Goal: Information Seeking & Learning: Learn about a topic

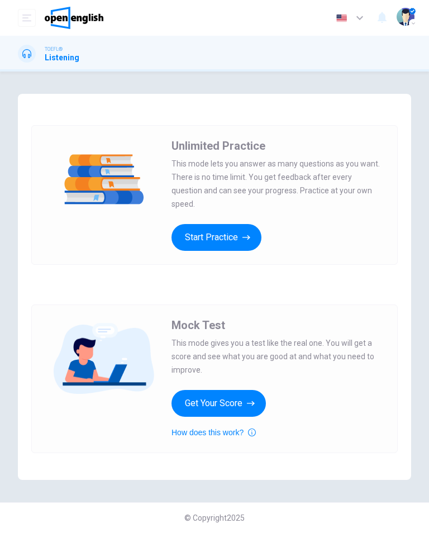
click at [228, 446] on div "Mock Test This mode gives you a test like the real one. You will get a score an…" at bounding box center [214, 378] width 366 height 149
click at [223, 437] on button "How does this work?" at bounding box center [213, 432] width 84 height 13
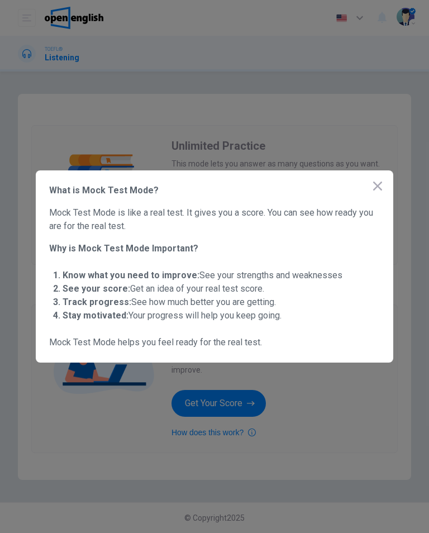
click at [377, 180] on icon "button" at bounding box center [377, 185] width 13 height 13
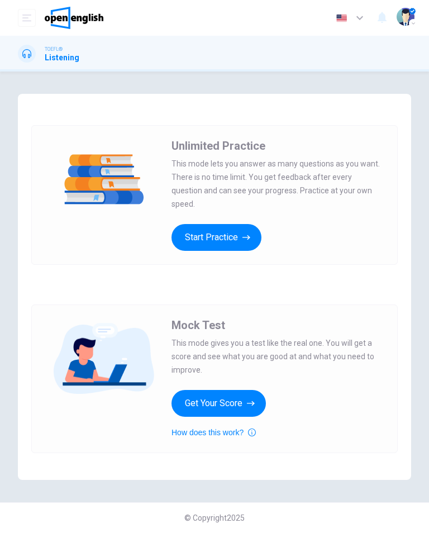
click at [237, 403] on button "Get Your Score" at bounding box center [218, 403] width 94 height 27
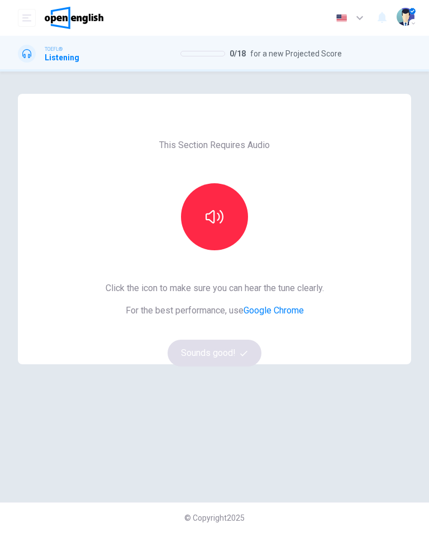
click at [220, 214] on icon "button" at bounding box center [215, 217] width 18 height 18
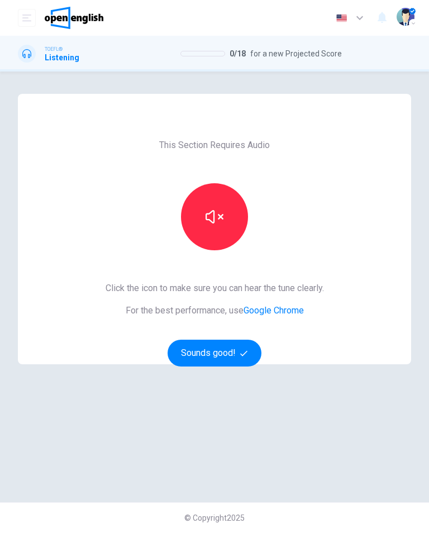
click at [220, 352] on button "Sounds good!" at bounding box center [215, 353] width 94 height 27
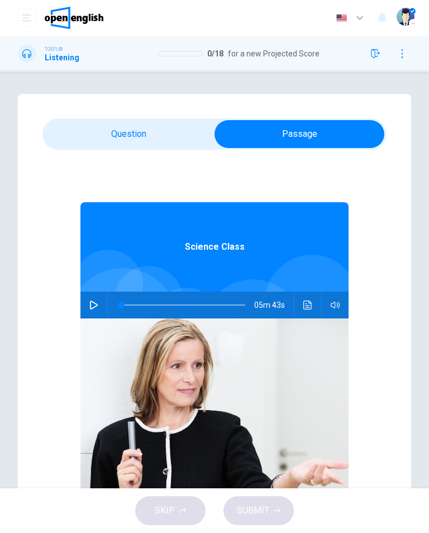
click at [96, 306] on icon "button" at bounding box center [93, 304] width 9 height 9
click at [308, 307] on icon "Click to see the audio transcription" at bounding box center [307, 304] width 8 height 9
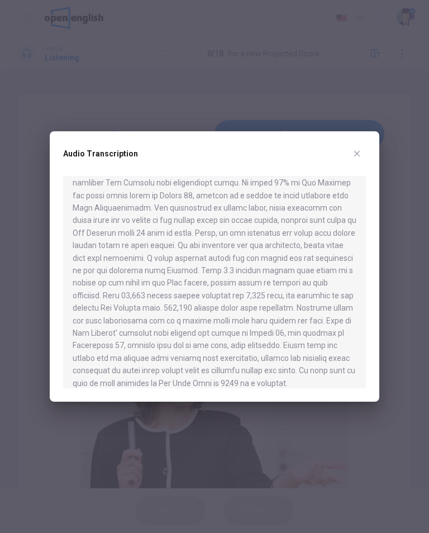
scroll to position [433, 0]
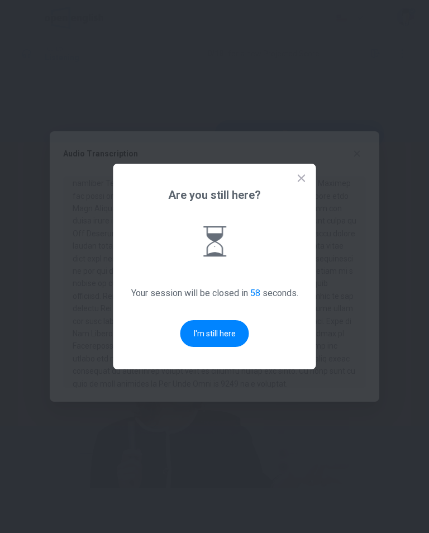
click at [220, 337] on button "I'm still here" at bounding box center [214, 333] width 69 height 27
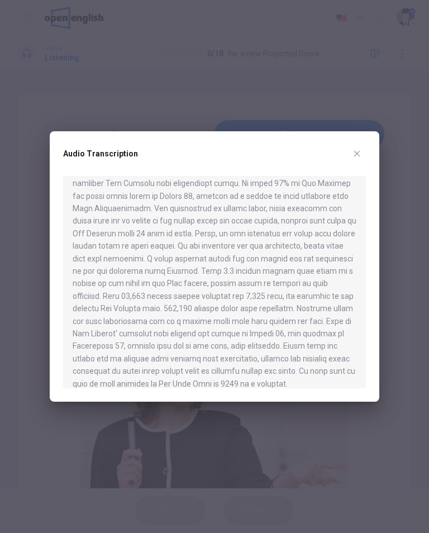
click at [361, 152] on icon "button" at bounding box center [356, 153] width 9 height 9
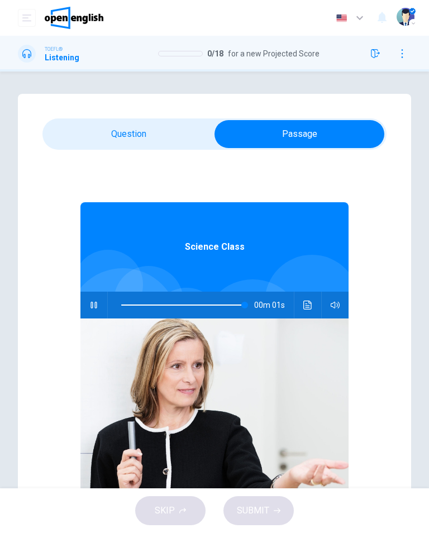
type input "***"
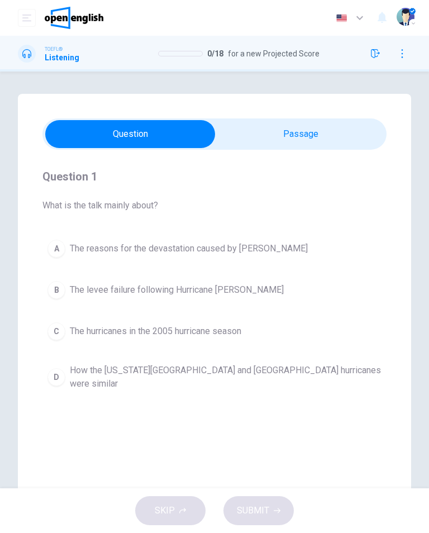
click at [267, 247] on span "The reasons for the devastation caused by [PERSON_NAME]" at bounding box center [189, 248] width 238 height 13
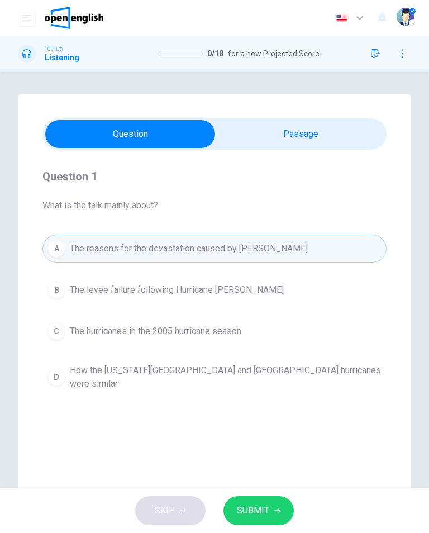
click at [260, 514] on span "SUBMIT" at bounding box center [253, 511] width 32 height 16
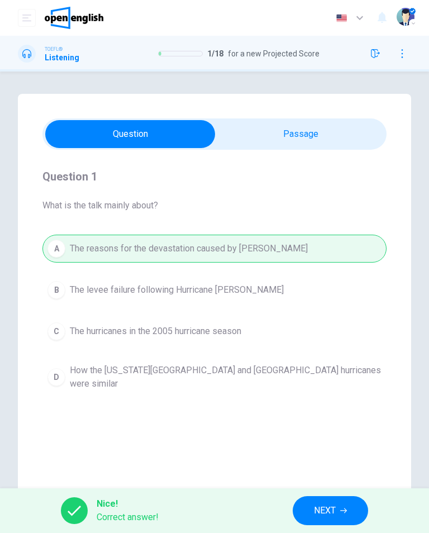
click at [323, 518] on span "NEXT" at bounding box center [325, 511] width 22 height 16
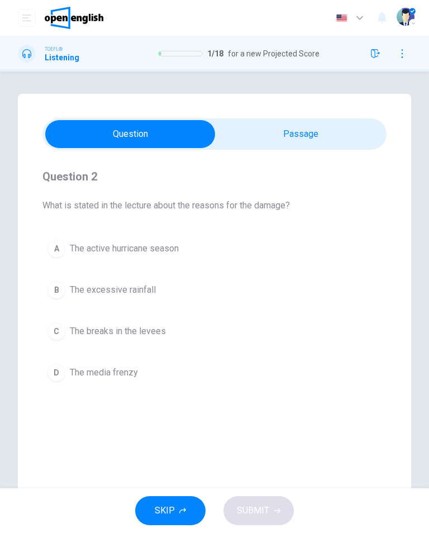
click at [155, 292] on span "The excessive rainfall" at bounding box center [113, 289] width 86 height 13
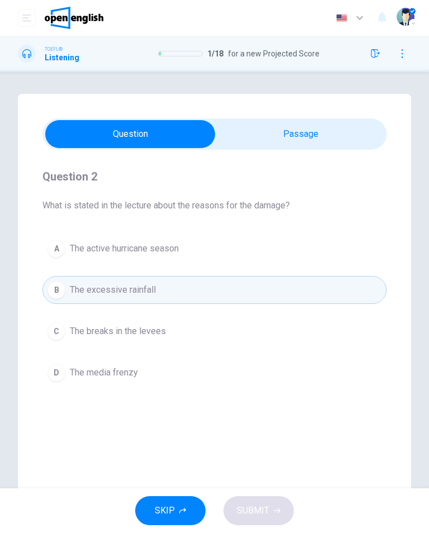
click at [261, 514] on div "SKIP SUBMIT" at bounding box center [214, 510] width 429 height 45
click at [255, 290] on button "B The excessive rainfall" at bounding box center [214, 290] width 344 height 28
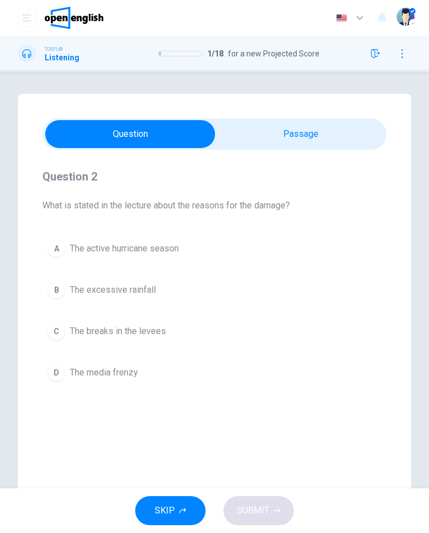
click at [259, 500] on div "SKIP SUBMIT" at bounding box center [214, 510] width 429 height 45
click at [258, 499] on div "SKIP SUBMIT" at bounding box center [214, 510] width 429 height 45
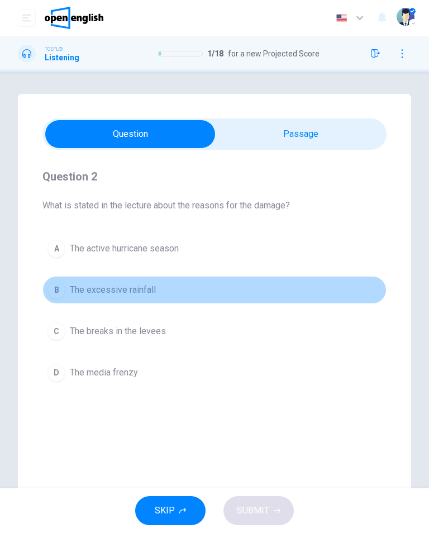
click at [177, 294] on button "B The excessive rainfall" at bounding box center [214, 290] width 344 height 28
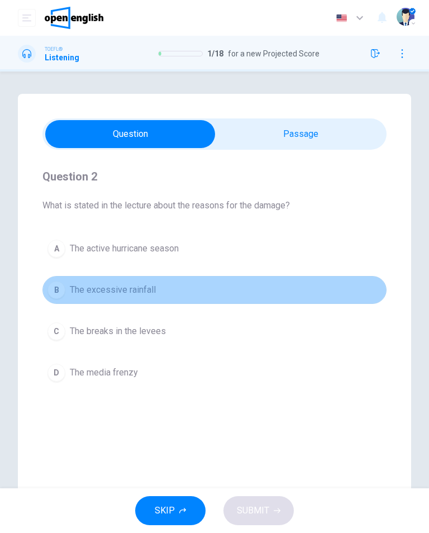
click at [326, 297] on button "B The excessive rainfall" at bounding box center [214, 290] width 344 height 28
click at [326, 296] on button "B The excessive rainfall" at bounding box center [214, 290] width 344 height 28
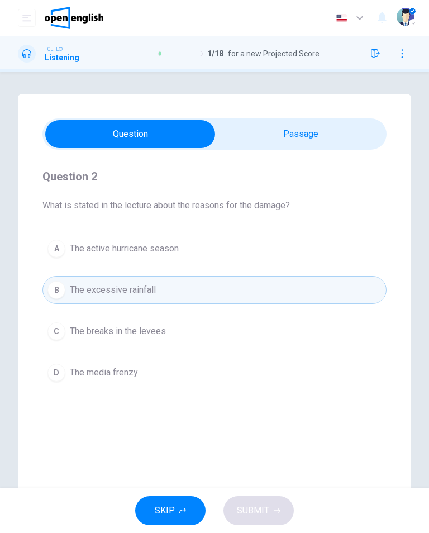
click at [123, 291] on span "The excessive rainfall" at bounding box center [113, 289] width 86 height 13
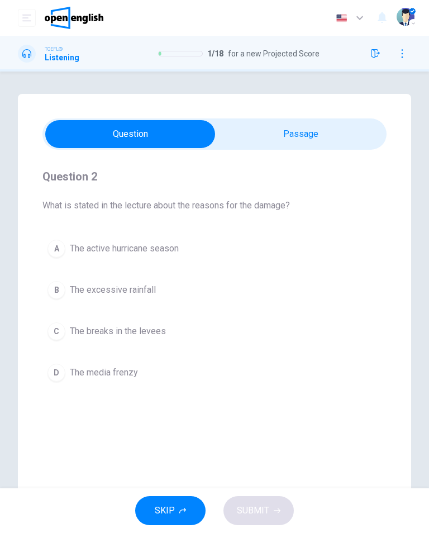
click at [60, 289] on div "B" at bounding box center [56, 290] width 18 height 18
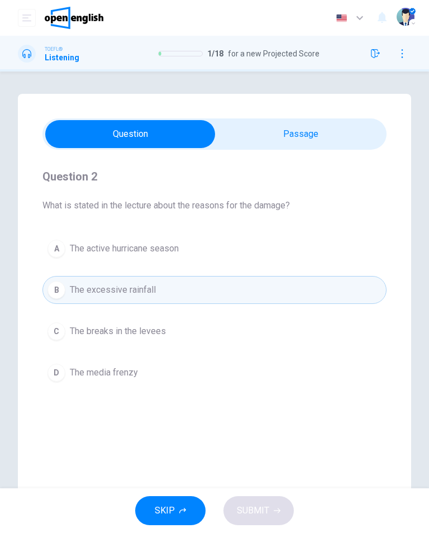
click at [154, 379] on button "D The media frenzy" at bounding box center [214, 373] width 344 height 28
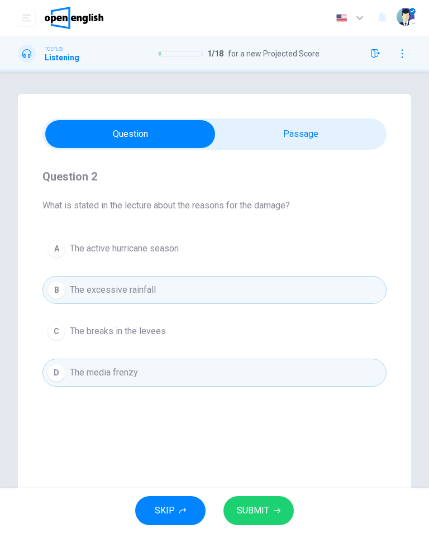
click at [191, 331] on button "C The breaks in the levees" at bounding box center [214, 331] width 344 height 28
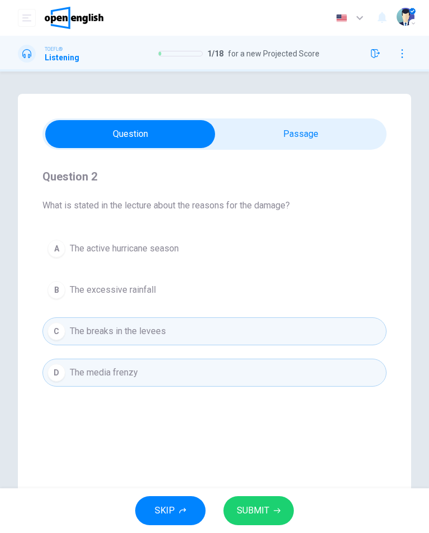
click at [220, 284] on button "B The excessive rainfall" at bounding box center [214, 290] width 344 height 28
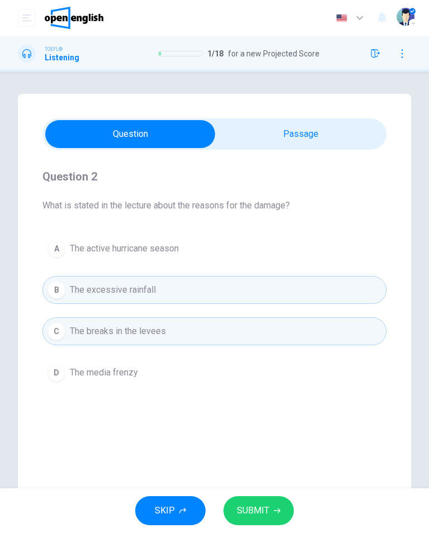
click at [221, 340] on button "C The breaks in the levees" at bounding box center [214, 331] width 344 height 28
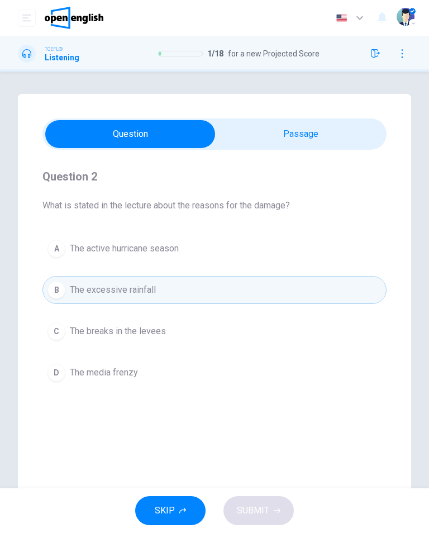
click at [237, 254] on button "A The active hurricane season" at bounding box center [214, 249] width 344 height 28
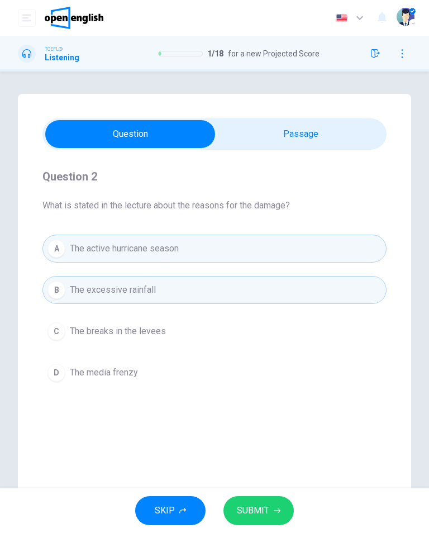
click at [268, 499] on button "SUBMIT" at bounding box center [258, 510] width 70 height 29
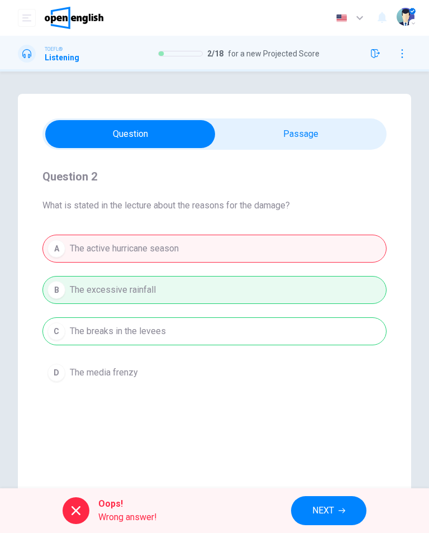
click at [334, 514] on span "NEXT" at bounding box center [323, 511] width 22 height 16
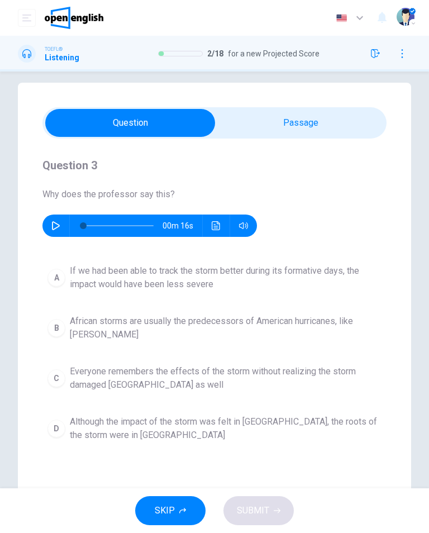
scroll to position [18, 0]
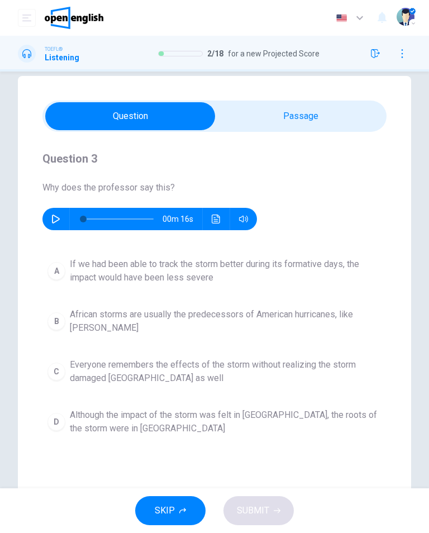
click at [55, 219] on icon "button" at bounding box center [55, 218] width 9 height 9
type input "*"
click at [317, 279] on span "If we had been able to track the storm better during its formative days, the im…" at bounding box center [226, 270] width 312 height 27
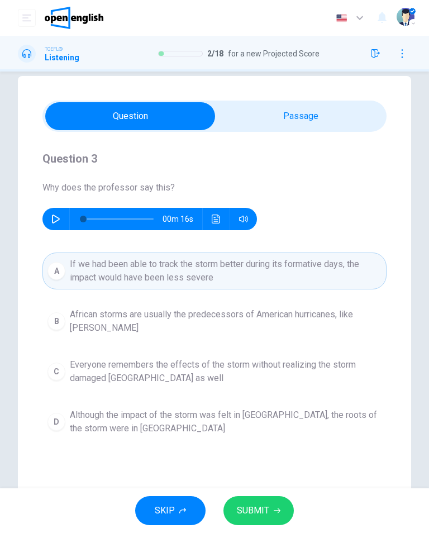
click at [298, 384] on span "Everyone remembers the effects of the storm without realizing the storm damaged…" at bounding box center [226, 371] width 312 height 27
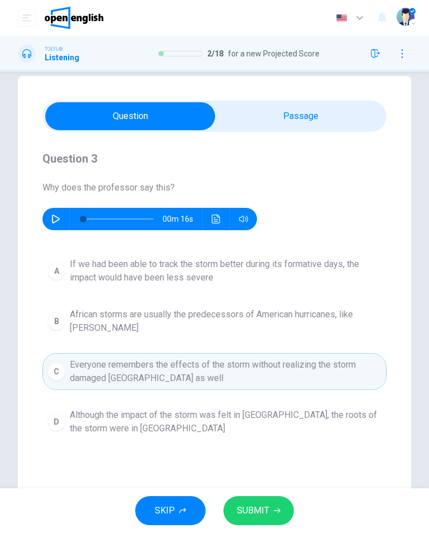
click at [257, 512] on span "SUBMIT" at bounding box center [253, 511] width 32 height 16
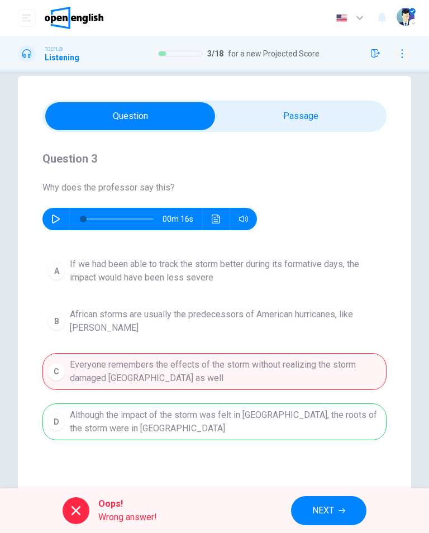
click at [321, 511] on span "NEXT" at bounding box center [323, 511] width 22 height 16
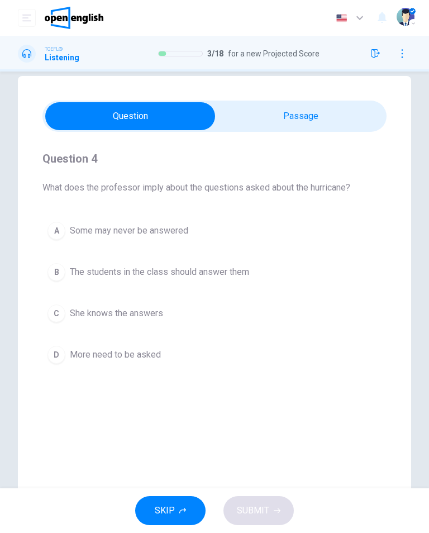
click at [154, 232] on span "Some may never be answered" at bounding box center [129, 230] width 118 height 13
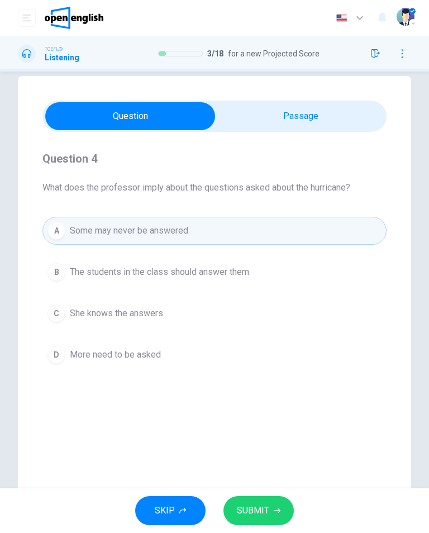
click at [257, 508] on span "SUBMIT" at bounding box center [253, 511] width 32 height 16
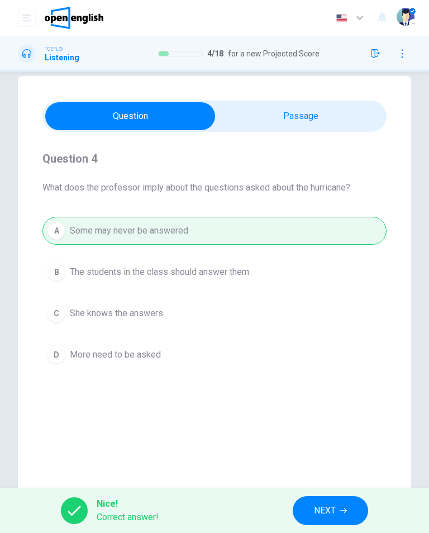
click at [330, 513] on span "NEXT" at bounding box center [325, 511] width 22 height 16
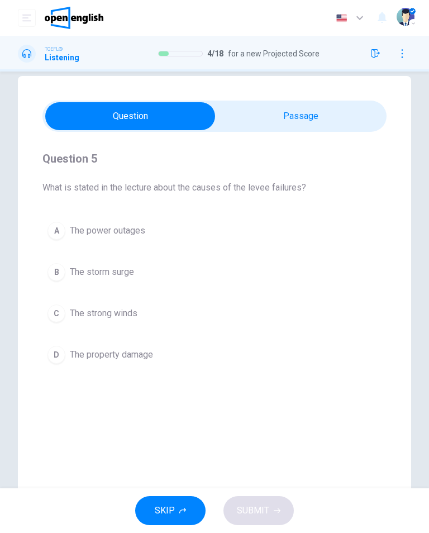
click at [173, 359] on button "D The property damage" at bounding box center [214, 355] width 344 height 28
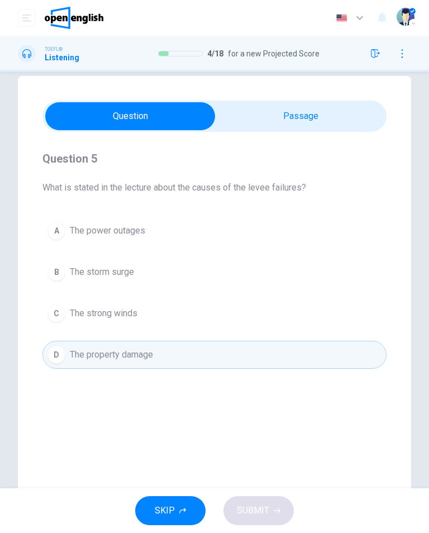
click at [149, 314] on button "C The strong winds" at bounding box center [214, 313] width 344 height 28
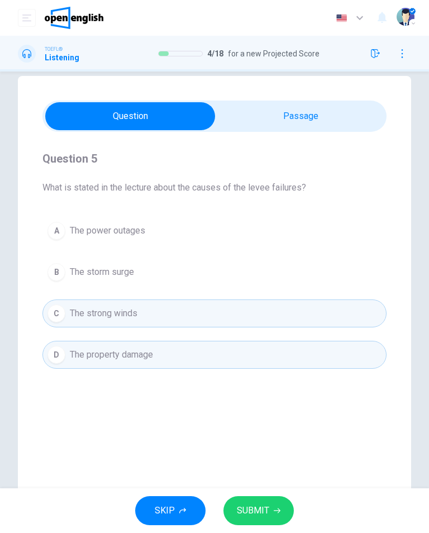
click at [261, 503] on span "SUBMIT" at bounding box center [253, 511] width 32 height 16
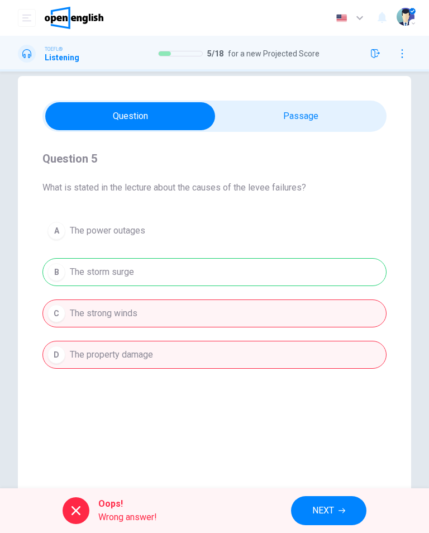
click at [321, 512] on span "NEXT" at bounding box center [323, 511] width 22 height 16
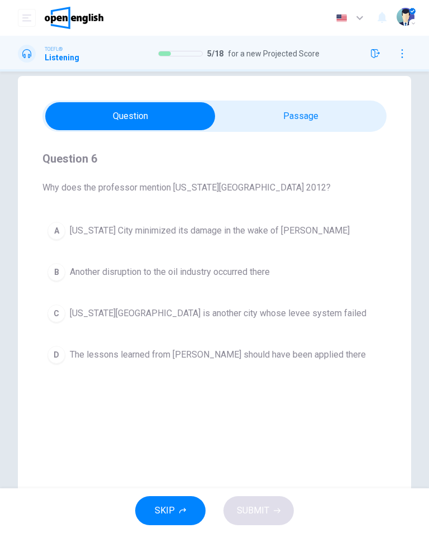
click at [305, 349] on span "The lessons learned from [PERSON_NAME] should have been applied there" at bounding box center [218, 354] width 296 height 13
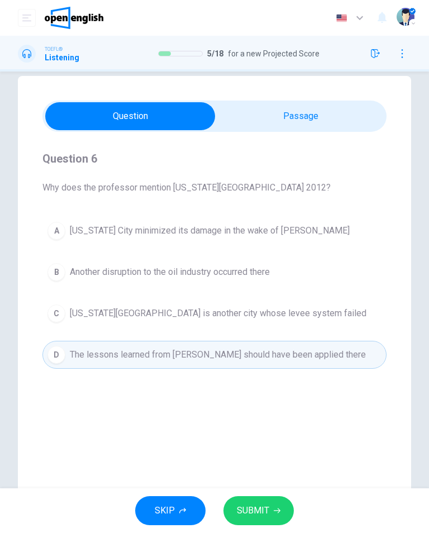
click at [266, 511] on span "SUBMIT" at bounding box center [253, 511] width 32 height 16
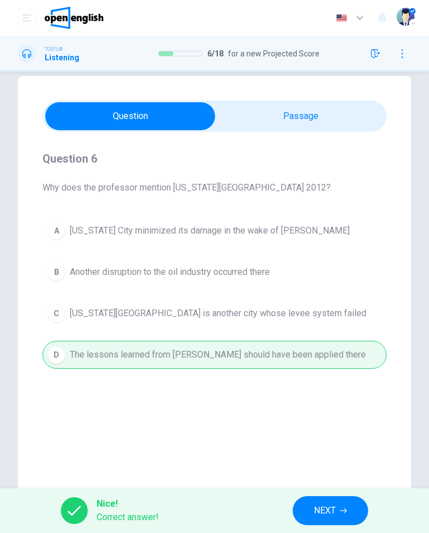
click at [332, 519] on button "NEXT" at bounding box center [330, 510] width 75 height 29
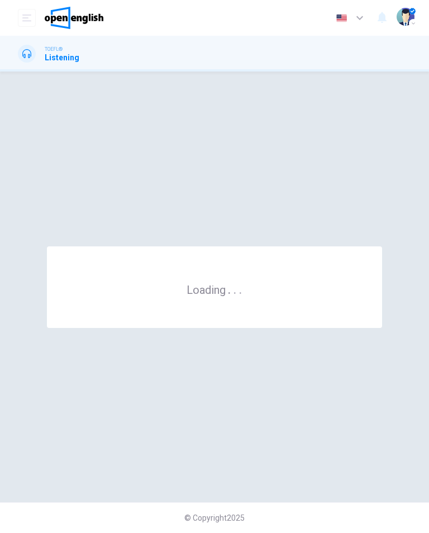
scroll to position [0, 0]
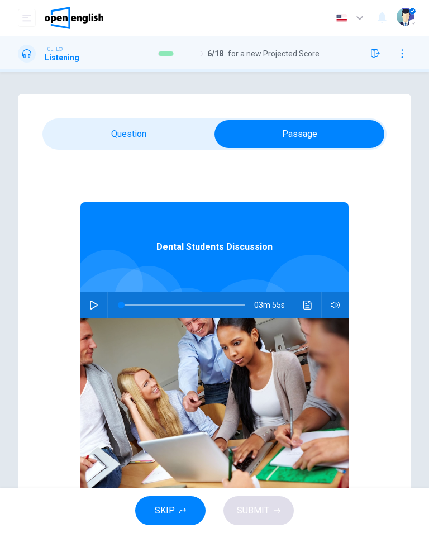
click at [101, 303] on button "button" at bounding box center [94, 305] width 18 height 27
click at [308, 301] on icon "Click to see the audio transcription" at bounding box center [307, 304] width 8 height 9
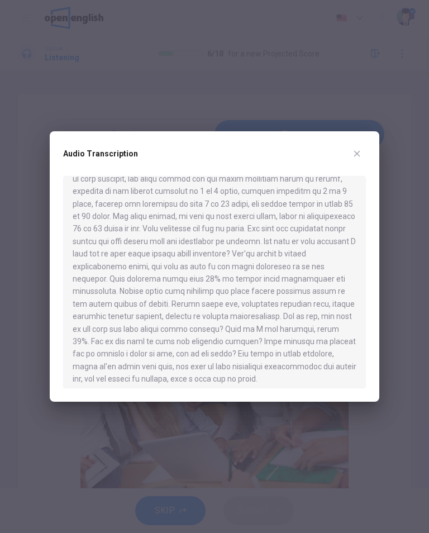
scroll to position [261, 0]
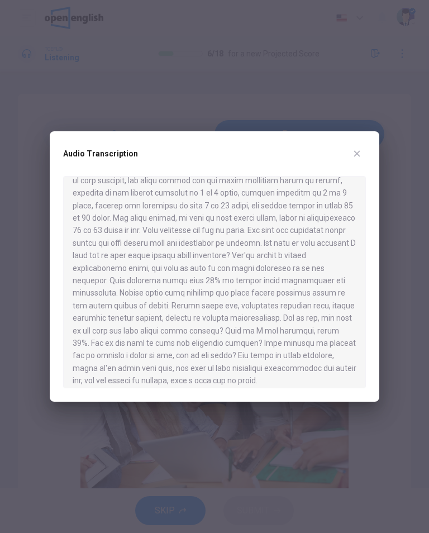
click at [362, 153] on button "button" at bounding box center [357, 154] width 18 height 18
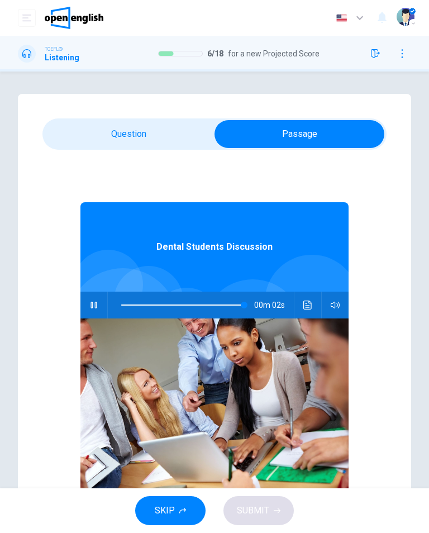
type input "***"
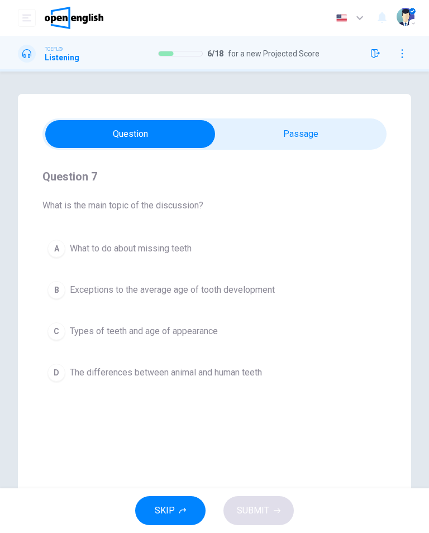
click at [237, 371] on span "The differences between animal and human teeth" at bounding box center [166, 372] width 192 height 13
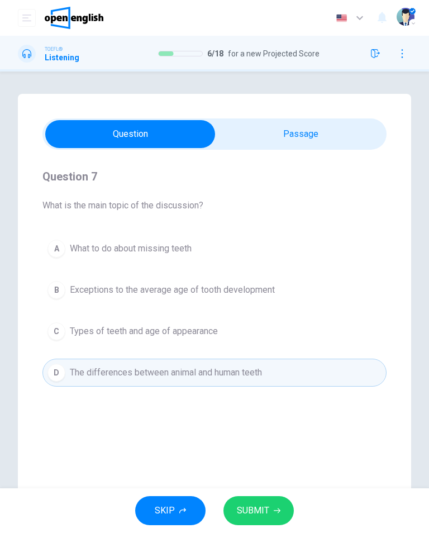
click at [269, 507] on button "SUBMIT" at bounding box center [258, 510] width 70 height 29
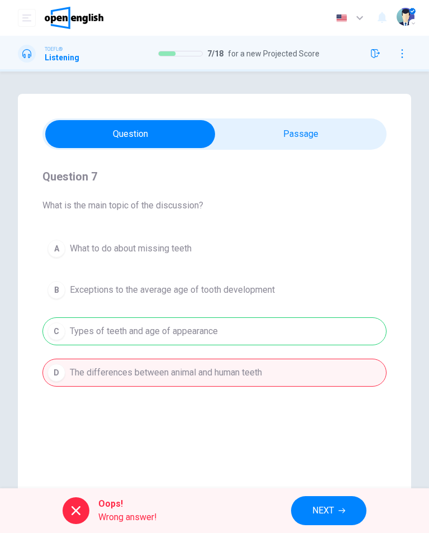
click at [336, 509] on button "NEXT" at bounding box center [328, 510] width 75 height 29
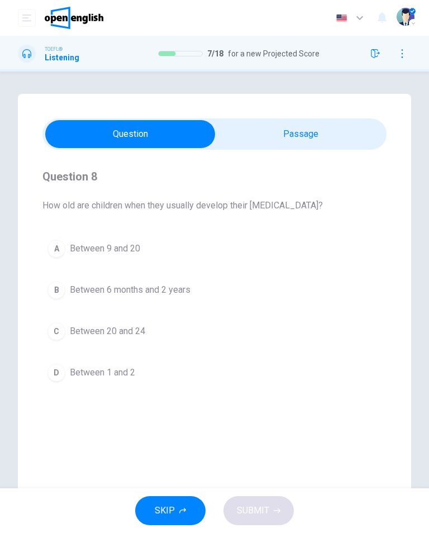
click at [252, 291] on button "B Between 6 months and 2 years" at bounding box center [214, 290] width 344 height 28
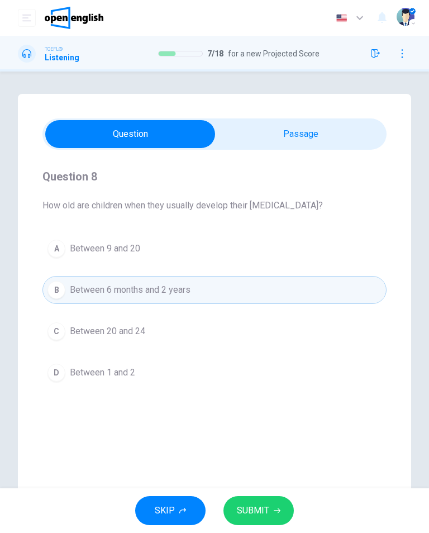
click at [263, 513] on span "SUBMIT" at bounding box center [253, 511] width 32 height 16
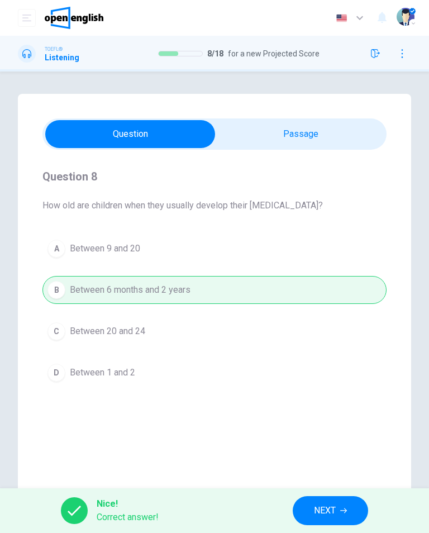
click at [327, 511] on span "NEXT" at bounding box center [325, 511] width 22 height 16
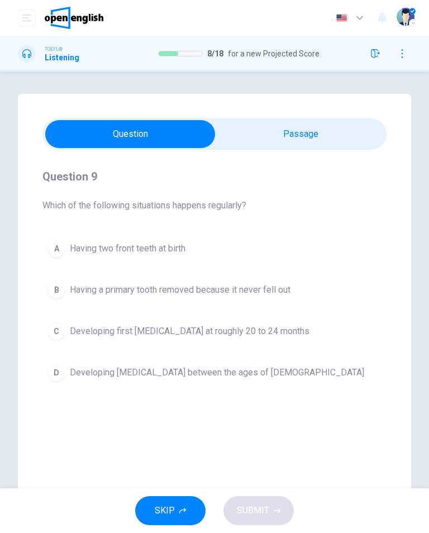
click at [280, 380] on button "D Developing [MEDICAL_DATA] between the ages of [DEMOGRAPHIC_DATA]" at bounding box center [214, 373] width 344 height 28
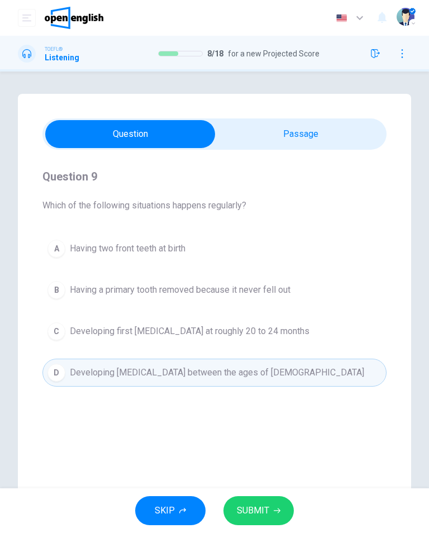
click at [251, 509] on span "SUBMIT" at bounding box center [253, 511] width 32 height 16
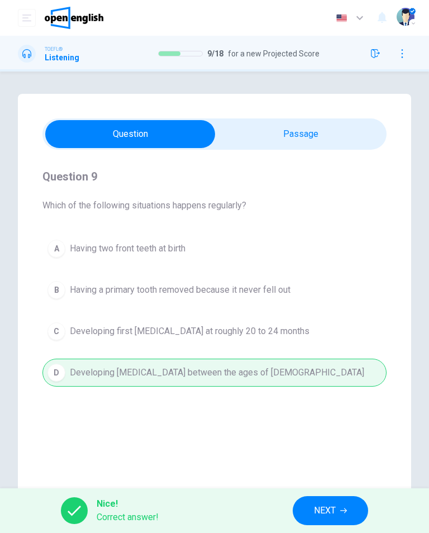
click at [312, 502] on button "NEXT" at bounding box center [330, 510] width 75 height 29
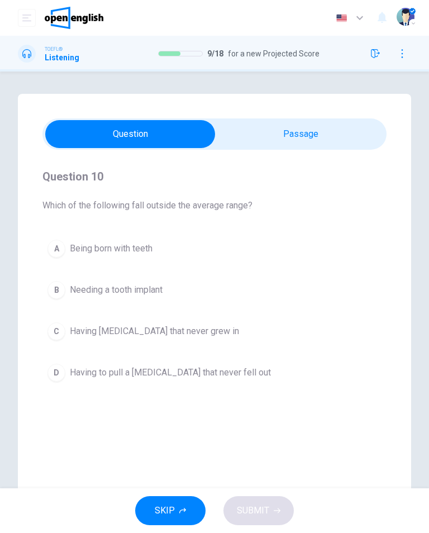
click at [177, 262] on button "A Being born with teeth" at bounding box center [214, 249] width 344 height 28
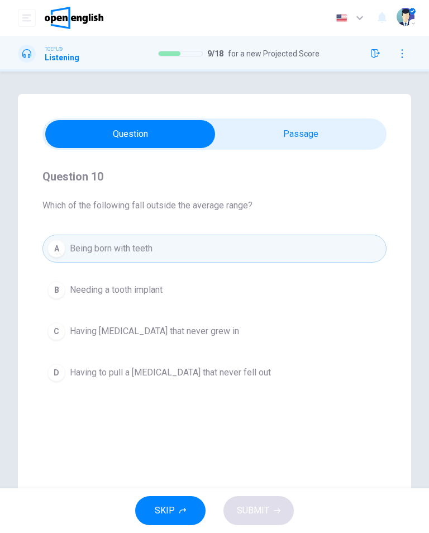
click at [280, 364] on button "D Having to pull a [MEDICAL_DATA] that never fell out" at bounding box center [214, 373] width 344 height 28
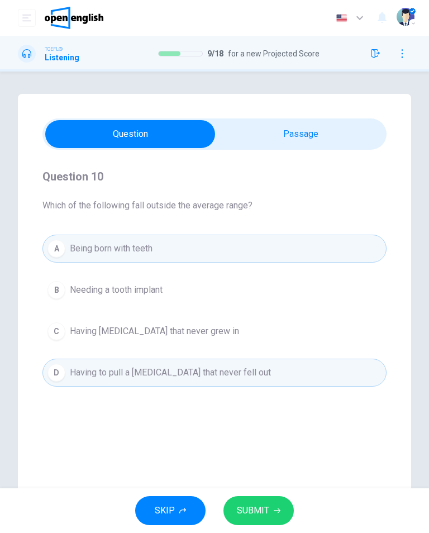
click at [248, 510] on span "SUBMIT" at bounding box center [253, 511] width 32 height 16
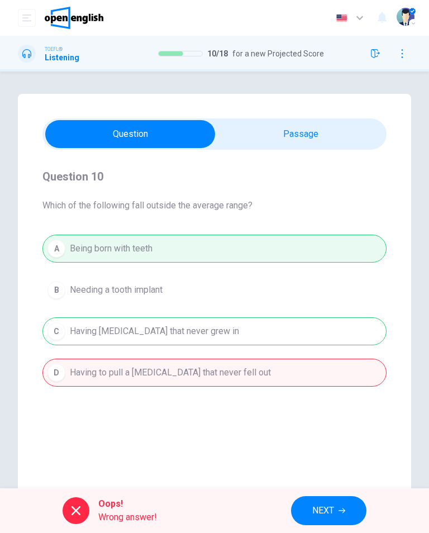
click at [332, 520] on button "NEXT" at bounding box center [328, 510] width 75 height 29
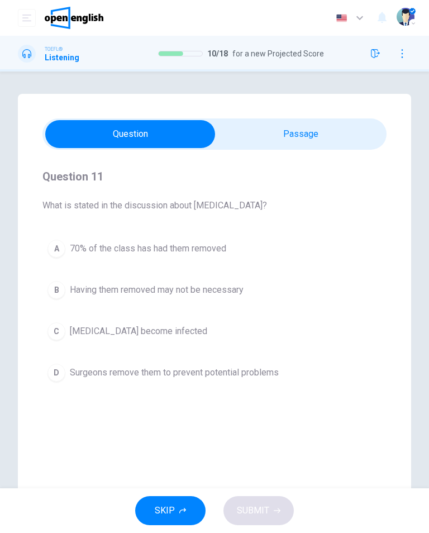
click at [189, 338] on button "C [MEDICAL_DATA] become infected" at bounding box center [214, 331] width 344 height 28
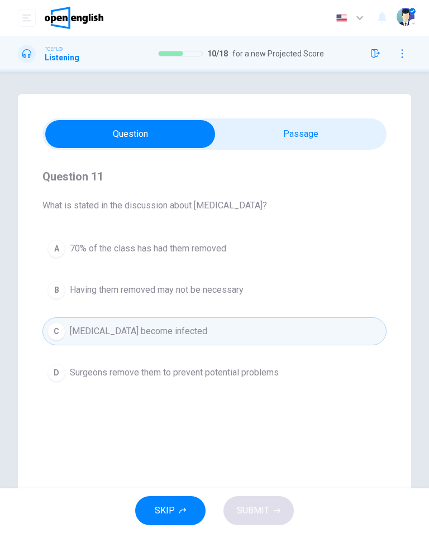
click at [331, 374] on button "D Surgeons remove them to prevent potential problems" at bounding box center [214, 373] width 344 height 28
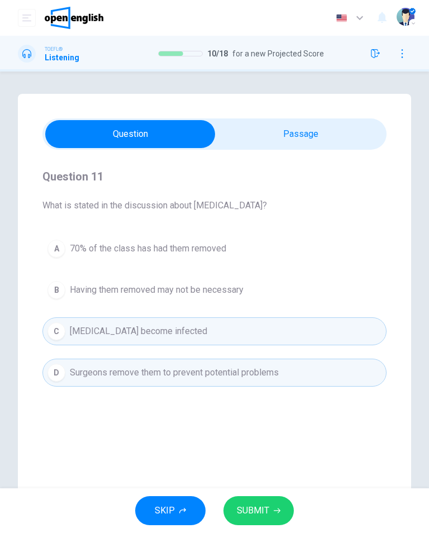
click at [338, 367] on button "D Surgeons remove them to prevent potential problems" at bounding box center [214, 373] width 344 height 28
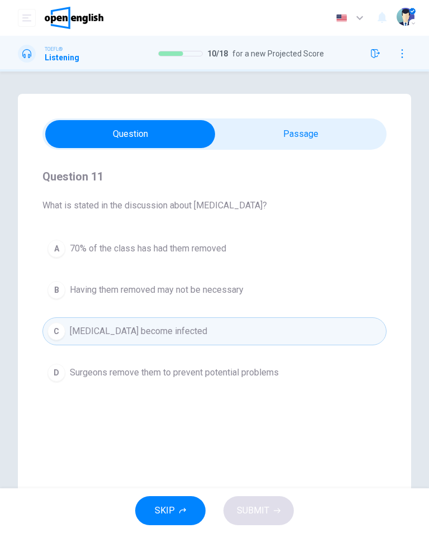
click at [371, 291] on button "B Having them removed may not be necessary" at bounding box center [214, 290] width 344 height 28
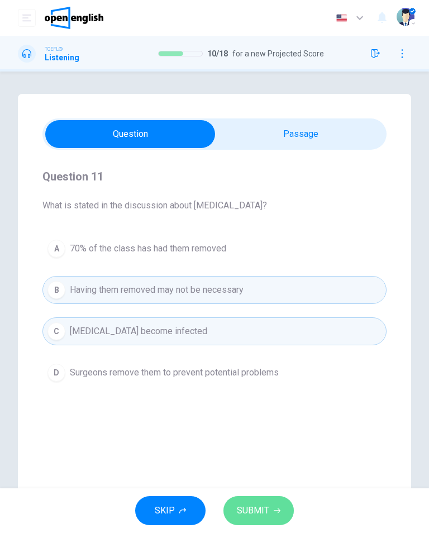
click at [269, 508] on button "SUBMIT" at bounding box center [258, 510] width 70 height 29
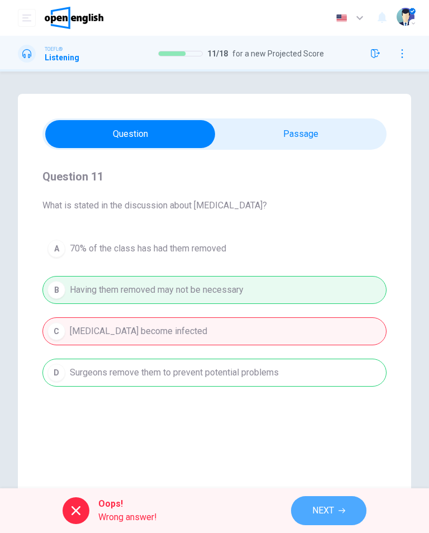
click at [316, 513] on span "NEXT" at bounding box center [323, 511] width 22 height 16
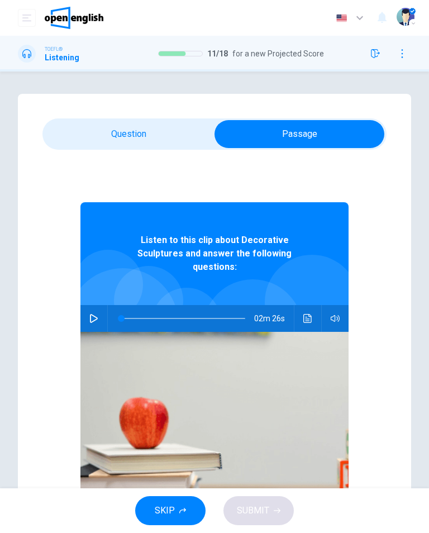
click at [96, 305] on button "button" at bounding box center [94, 318] width 18 height 27
click at [306, 305] on button "Click to see the audio transcription" at bounding box center [308, 318] width 18 height 27
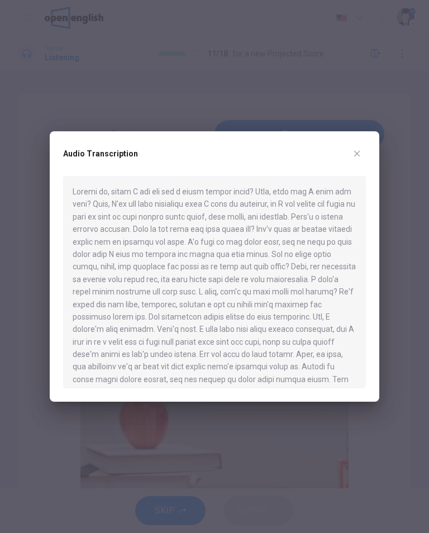
scroll to position [0, 0]
type input "*"
click at [346, 154] on div "Audio Transcription" at bounding box center [214, 160] width 303 height 31
click at [359, 146] on button "button" at bounding box center [357, 154] width 18 height 18
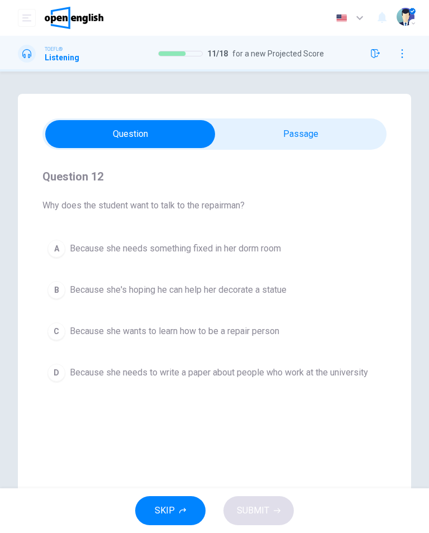
click at [233, 282] on button "B Because she's hoping he can help her decorate a statue" at bounding box center [214, 290] width 344 height 28
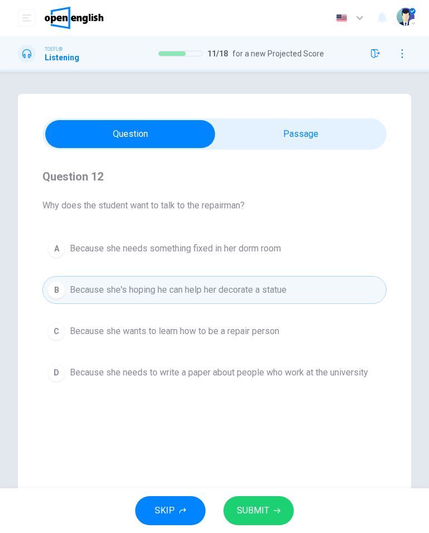
click at [254, 512] on span "SUBMIT" at bounding box center [253, 511] width 32 height 16
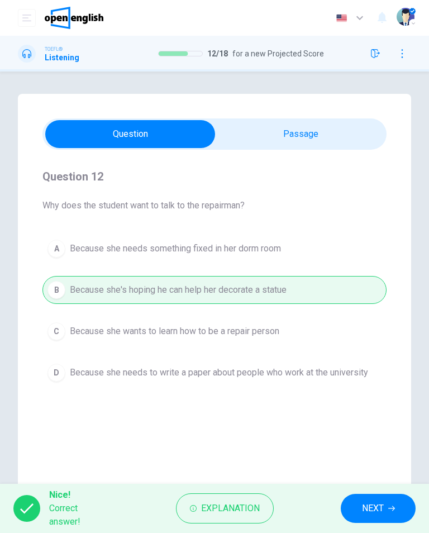
click at [368, 503] on span "NEXT" at bounding box center [373, 508] width 22 height 16
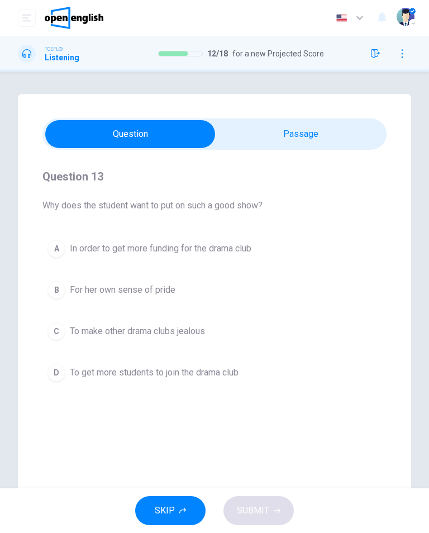
click at [245, 370] on button "D To get more students to join the drama club" at bounding box center [214, 373] width 344 height 28
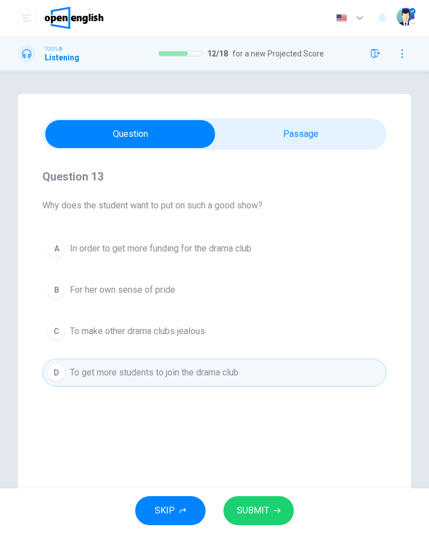
click at [259, 511] on span "SUBMIT" at bounding box center [253, 511] width 32 height 16
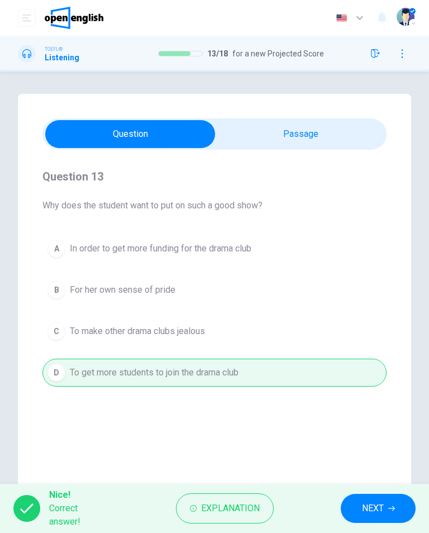
click at [388, 502] on button "NEXT" at bounding box center [378, 508] width 75 height 29
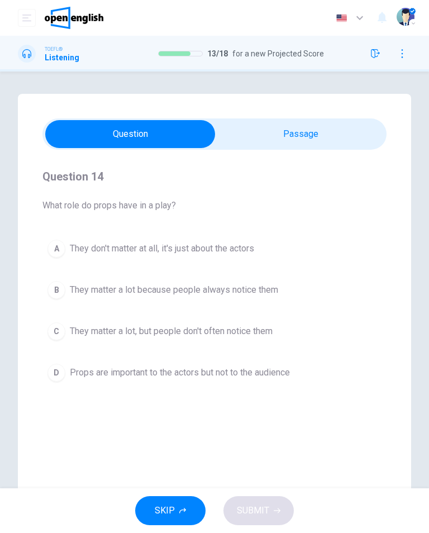
click at [257, 300] on button "B They matter a lot because people always notice them" at bounding box center [214, 290] width 344 height 28
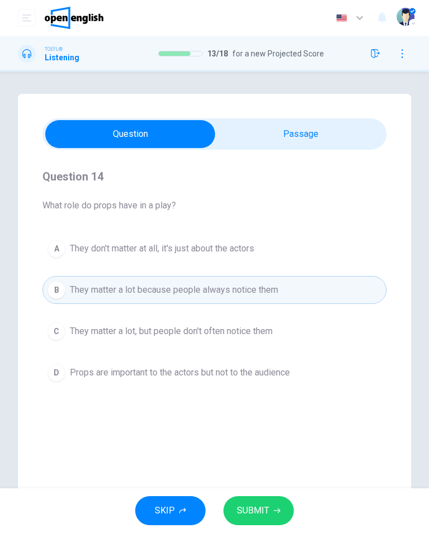
click at [260, 508] on span "SUBMIT" at bounding box center [253, 511] width 32 height 16
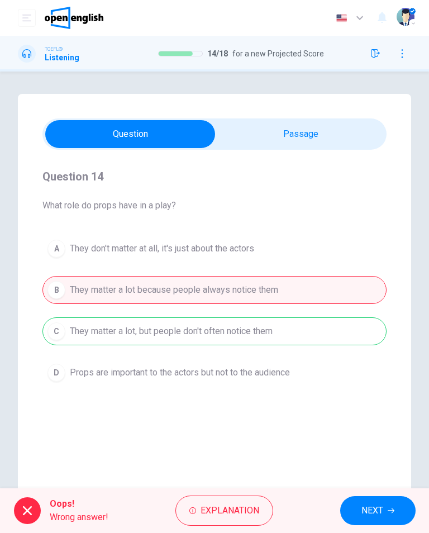
click at [359, 509] on button "NEXT" at bounding box center [377, 510] width 75 height 29
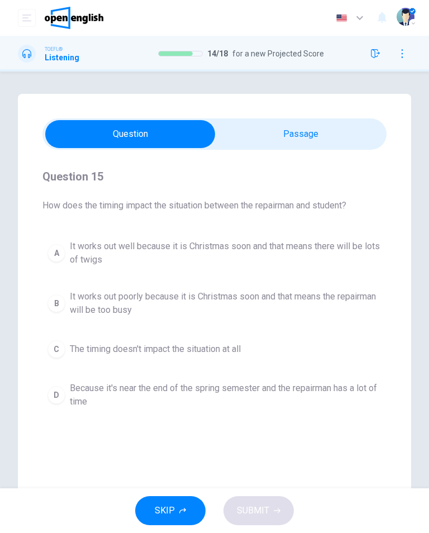
click at [313, 261] on span "It works out well because it is Christmas soon and that means there will be lot…" at bounding box center [226, 253] width 312 height 27
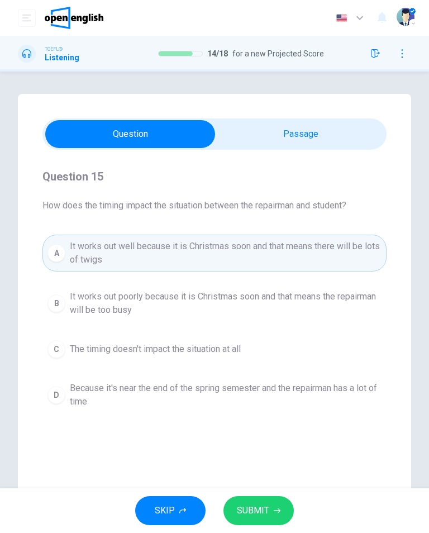
click at [259, 517] on span "SUBMIT" at bounding box center [253, 511] width 32 height 16
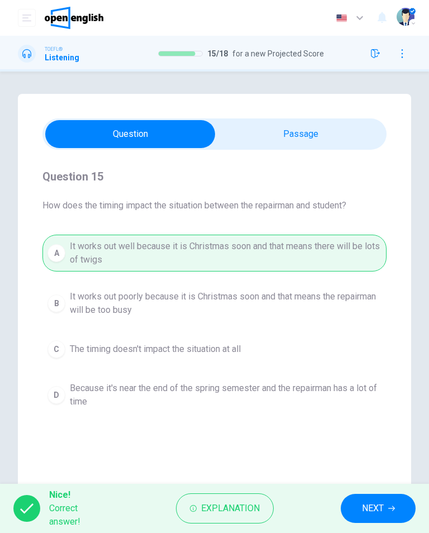
click at [344, 510] on button "NEXT" at bounding box center [378, 508] width 75 height 29
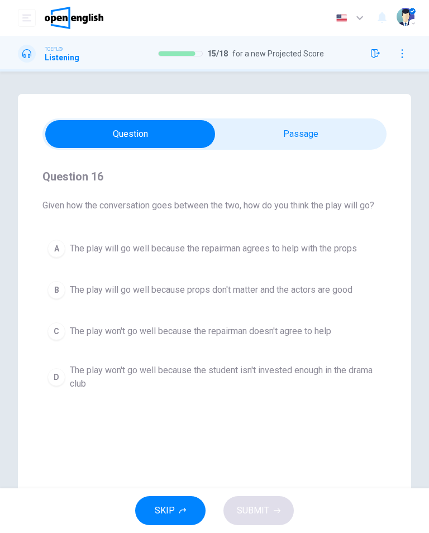
click at [335, 237] on button "A The play will go well because the repairman agrees to help with the props" at bounding box center [214, 249] width 344 height 28
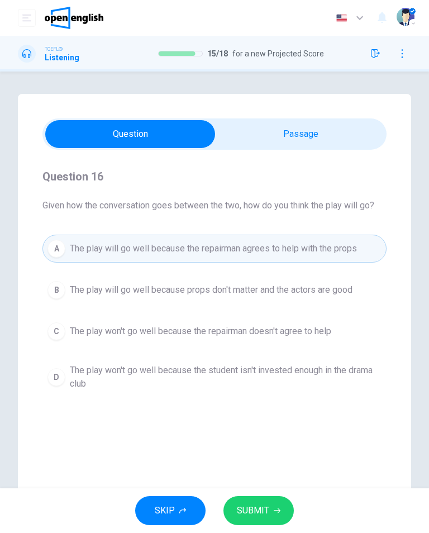
click at [274, 513] on icon "button" at bounding box center [277, 510] width 7 height 7
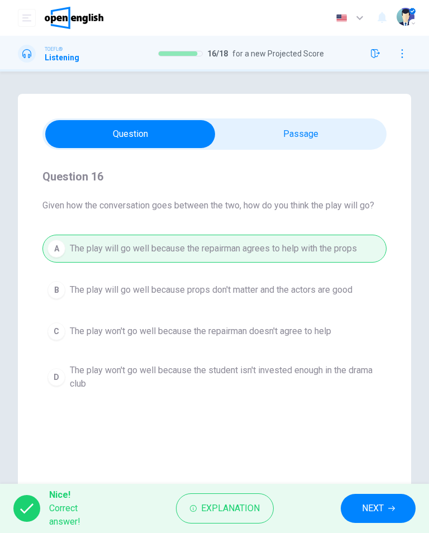
click at [379, 505] on span "NEXT" at bounding box center [373, 508] width 22 height 16
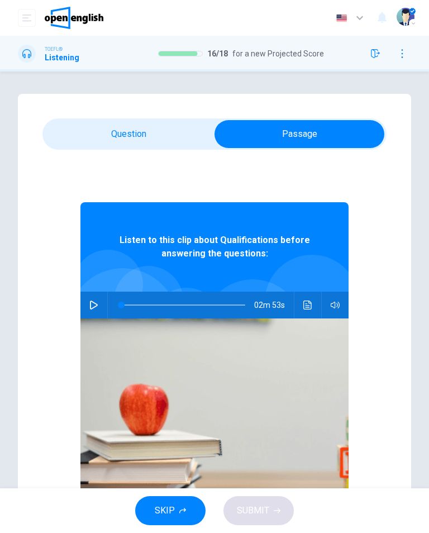
click at [311, 307] on icon "Click to see the audio transcription" at bounding box center [307, 304] width 9 height 9
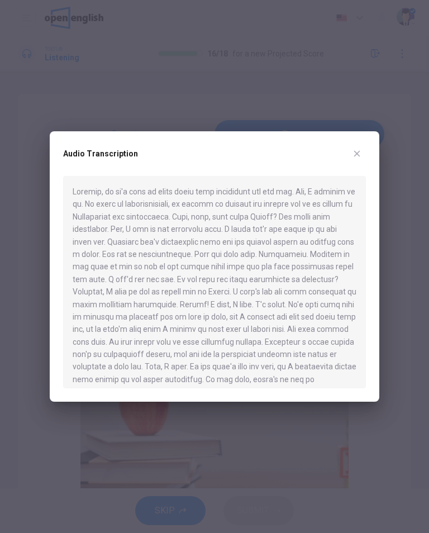
click at [365, 143] on div "Audio Transcription" at bounding box center [215, 266] width 330 height 270
click at [351, 159] on button "button" at bounding box center [357, 154] width 18 height 18
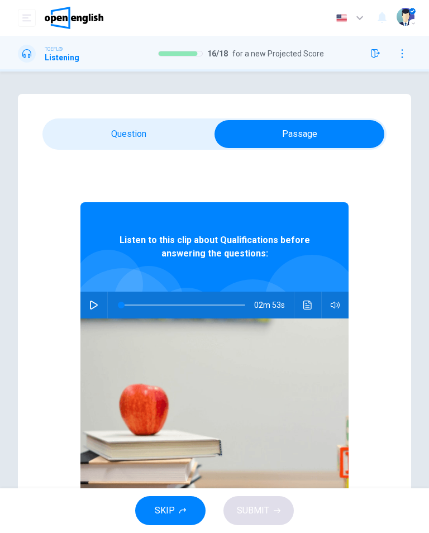
click at [96, 304] on icon "button" at bounding box center [93, 304] width 9 height 9
click at [304, 307] on icon "Click to see the audio transcription" at bounding box center [307, 304] width 9 height 9
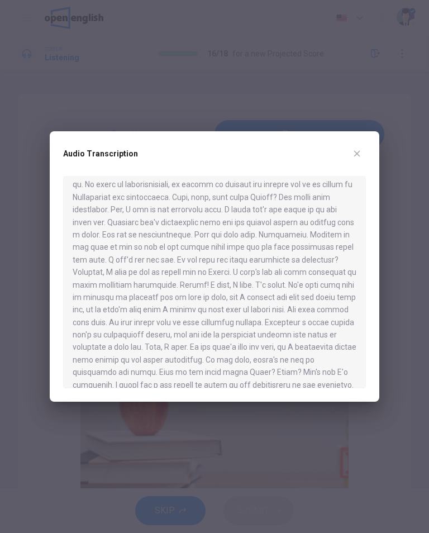
scroll to position [20, 0]
click at [49, 250] on div at bounding box center [214, 266] width 429 height 533
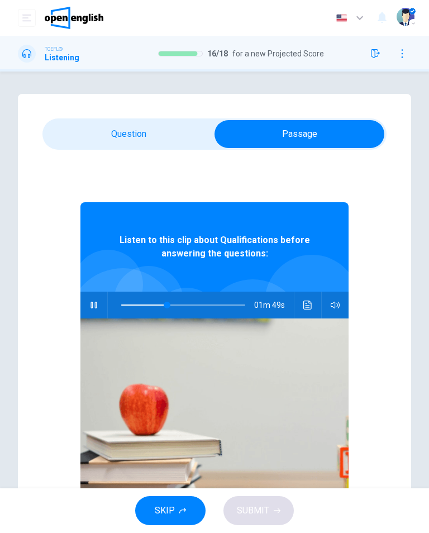
click at [306, 309] on icon "Click to see the audio transcription" at bounding box center [307, 304] width 8 height 9
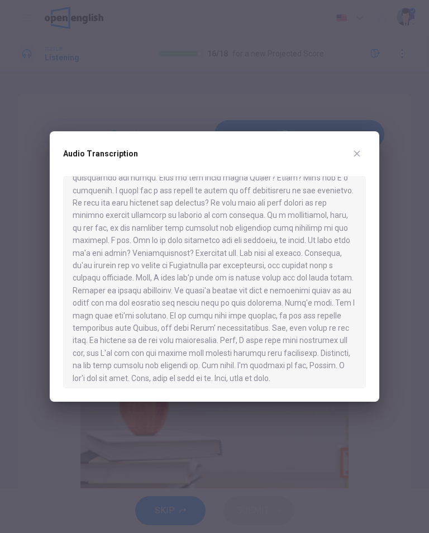
scroll to position [212, 0]
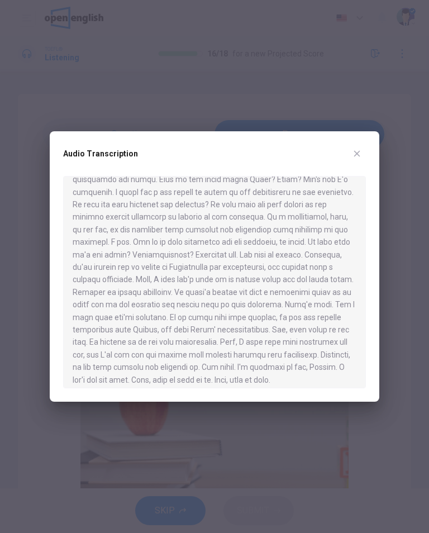
click at [365, 122] on div at bounding box center [214, 266] width 429 height 533
type input "**"
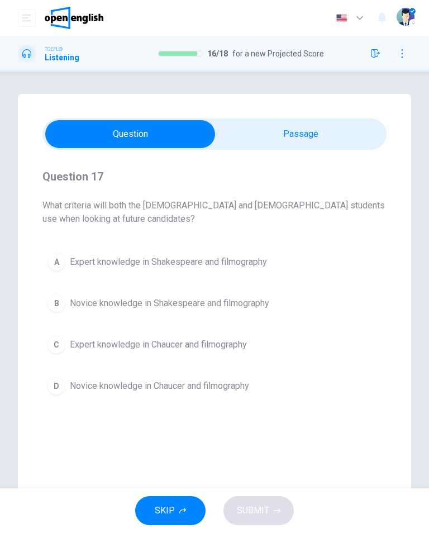
click at [257, 268] on span "Expert knowledge in Shakespeare and filmography" at bounding box center [168, 261] width 197 height 13
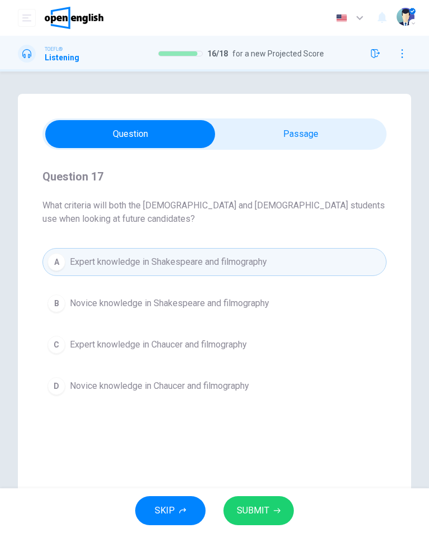
click at [267, 509] on span "SUBMIT" at bounding box center [253, 511] width 32 height 16
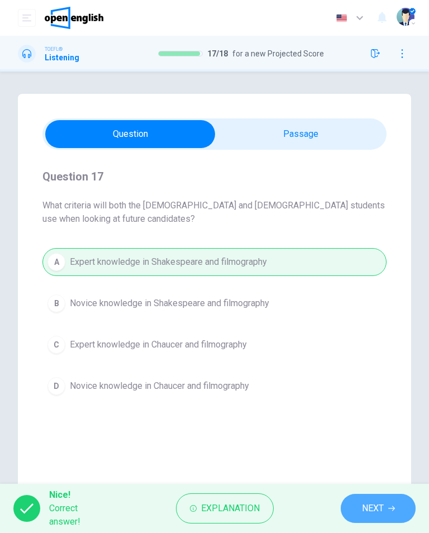
click at [367, 508] on span "NEXT" at bounding box center [373, 508] width 22 height 16
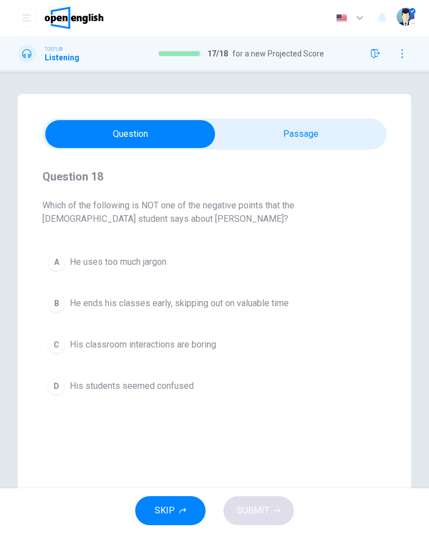
click at [176, 272] on button "A He uses too much jargon" at bounding box center [214, 262] width 344 height 28
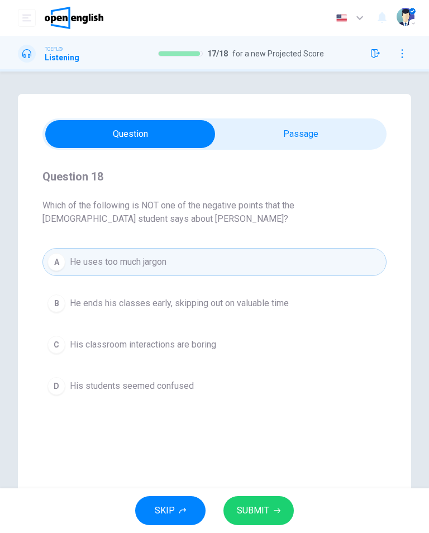
click at [250, 512] on span "SUBMIT" at bounding box center [253, 511] width 32 height 16
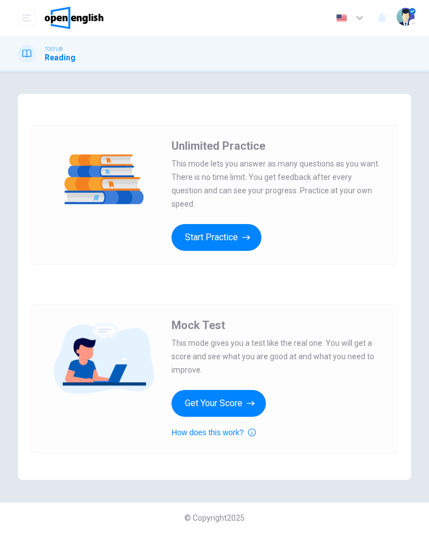
click at [207, 412] on button "Get Your Score" at bounding box center [218, 403] width 94 height 27
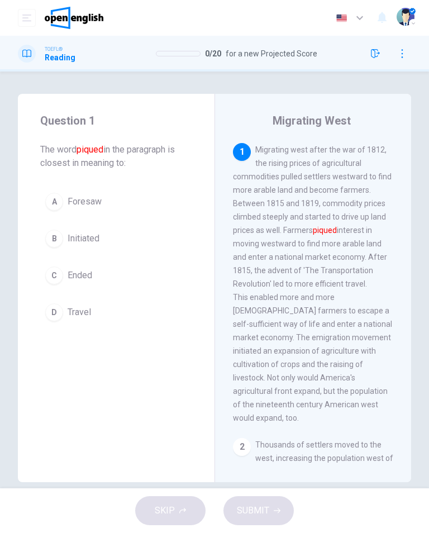
click at [78, 237] on span "Initiated" at bounding box center [84, 238] width 32 height 13
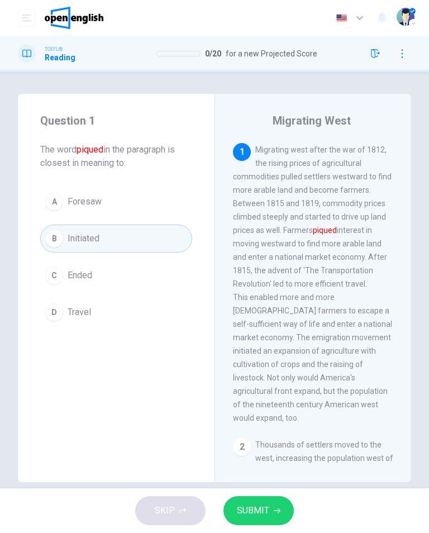
click at [256, 519] on button "SUBMIT" at bounding box center [258, 510] width 70 height 29
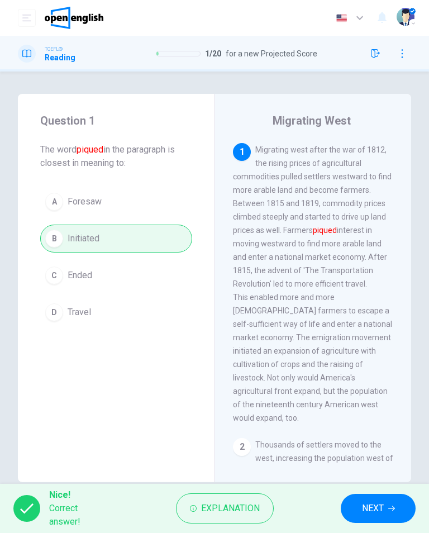
click at [371, 506] on span "NEXT" at bounding box center [373, 508] width 22 height 16
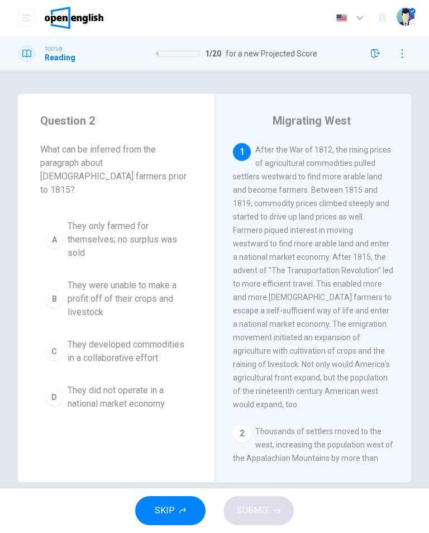
click at [103, 338] on span "They developed commodities in a collaborative effort" at bounding box center [128, 351] width 120 height 27
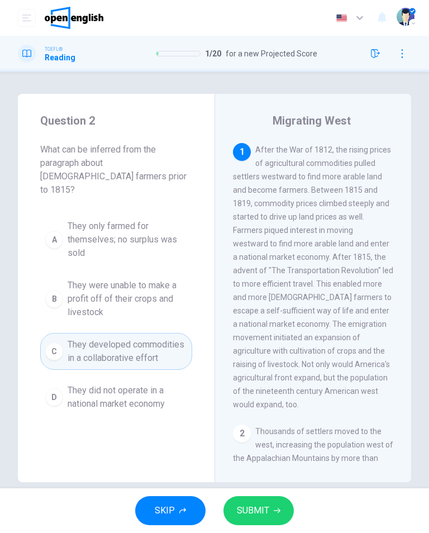
click at [244, 511] on span "SUBMIT" at bounding box center [253, 511] width 32 height 16
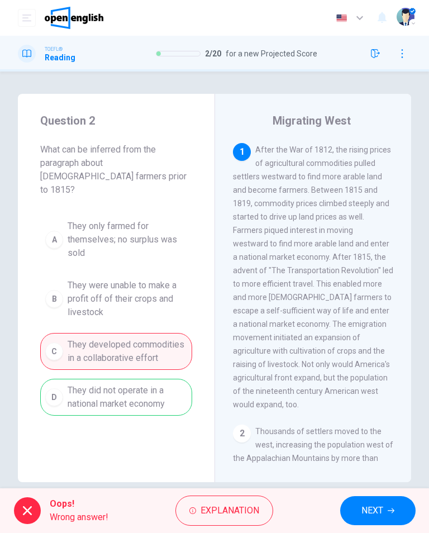
click at [360, 508] on button "NEXT" at bounding box center [377, 510] width 75 height 29
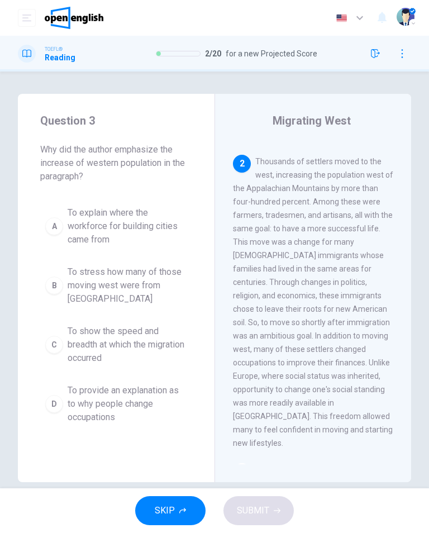
scroll to position [273, 0]
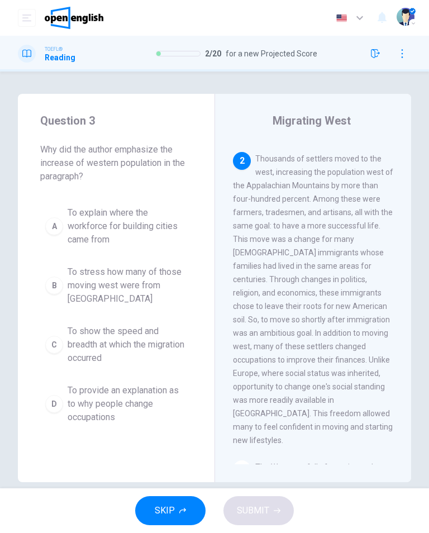
click at [185, 497] on button "SKIP" at bounding box center [170, 510] width 70 height 29
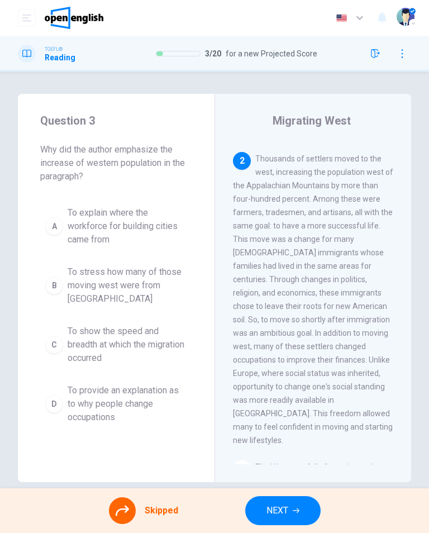
click at [125, 237] on div "A To explain where the workforce for building cities came from B To stress how …" at bounding box center [116, 315] width 152 height 228
click at [142, 290] on div "A To explain where the workforce for building cities came from B To stress how …" at bounding box center [116, 315] width 152 height 228
click at [124, 292] on div "A To explain where the workforce for building cities came from B To stress how …" at bounding box center [116, 315] width 152 height 228
click at [279, 521] on button "NEXT" at bounding box center [282, 510] width 75 height 29
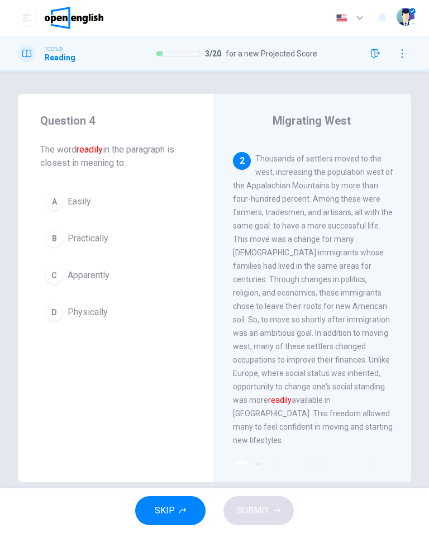
scroll to position [268, 0]
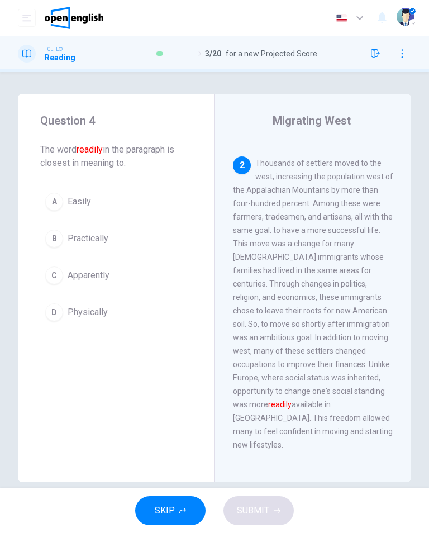
click at [93, 205] on button "A Easily" at bounding box center [116, 202] width 152 height 28
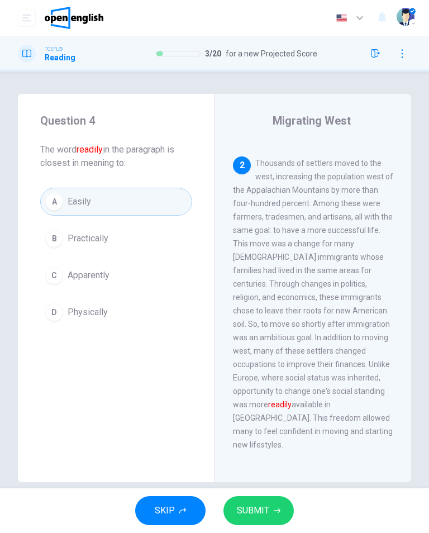
click at [275, 516] on button "SUBMIT" at bounding box center [258, 510] width 70 height 29
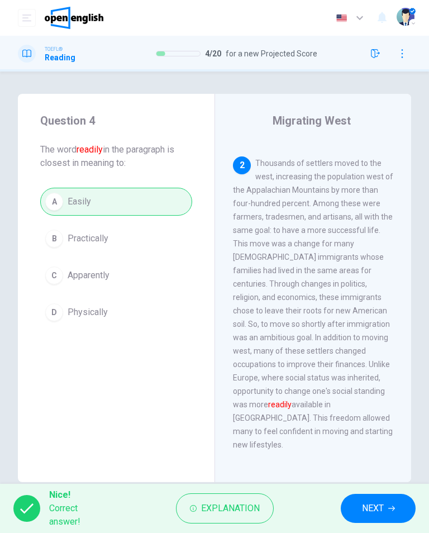
click at [385, 511] on button "NEXT" at bounding box center [378, 508] width 75 height 29
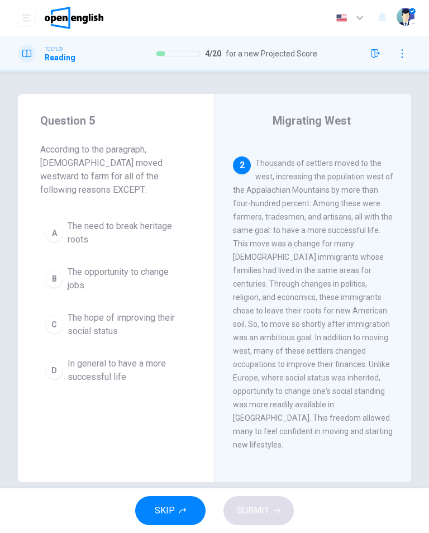
click at [134, 236] on span "The need to break heritage roots" at bounding box center [128, 233] width 120 height 27
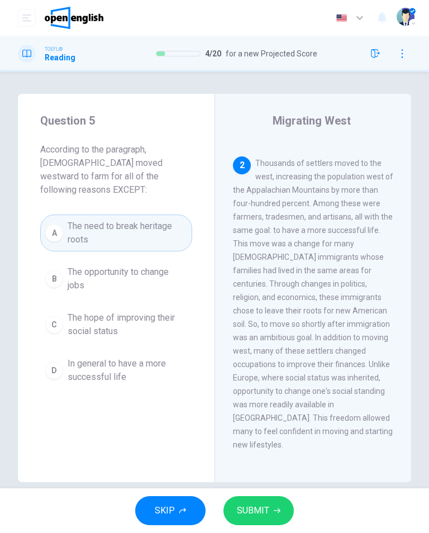
click at [259, 518] on span "SUBMIT" at bounding box center [253, 511] width 32 height 16
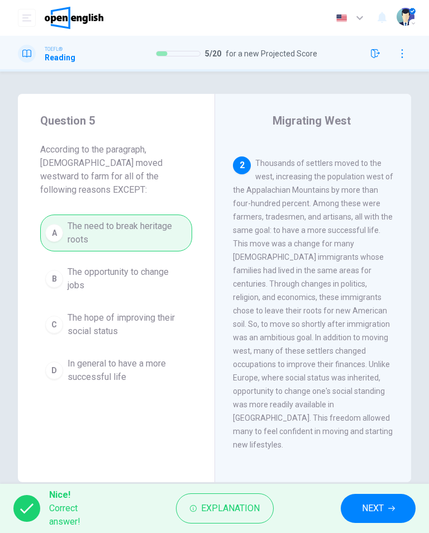
click at [368, 513] on span "NEXT" at bounding box center [373, 508] width 22 height 16
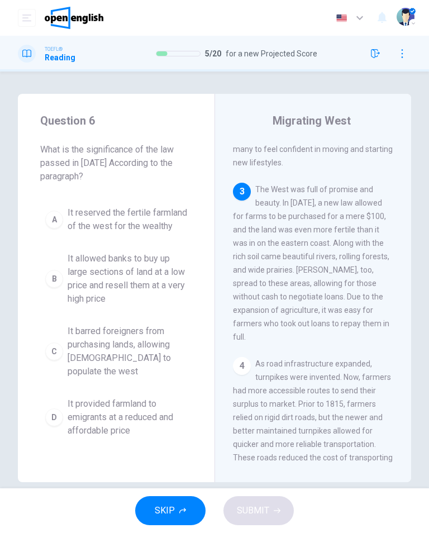
scroll to position [552, 0]
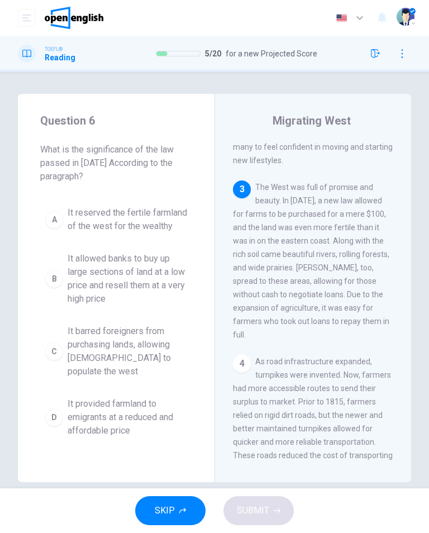
click at [123, 430] on span "It provided farmland to emigrants at a reduced and affordable price" at bounding box center [128, 417] width 120 height 40
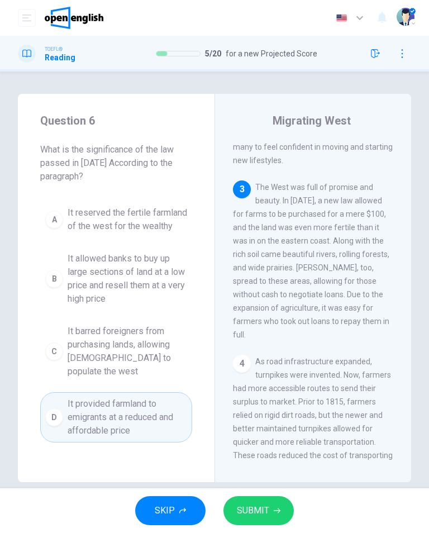
click at [264, 508] on span "SUBMIT" at bounding box center [253, 511] width 32 height 16
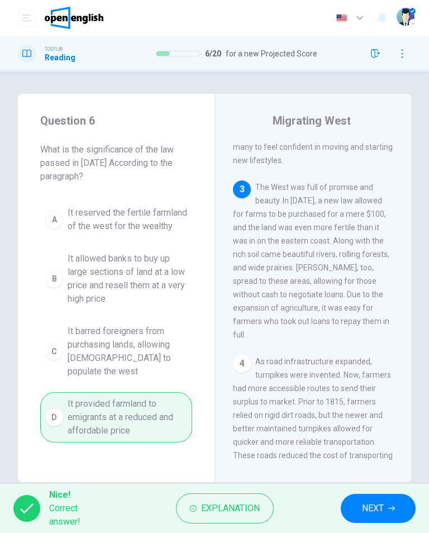
click at [371, 499] on button "NEXT" at bounding box center [378, 508] width 75 height 29
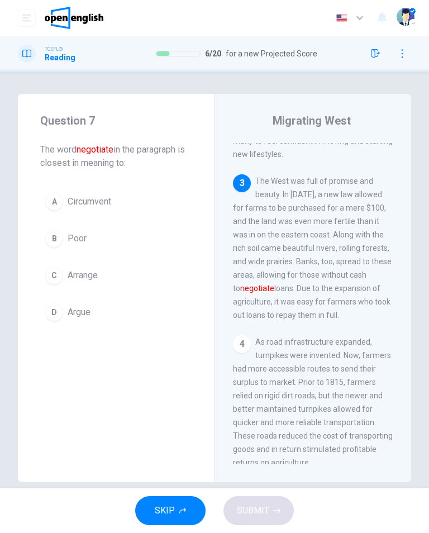
scroll to position [563, 0]
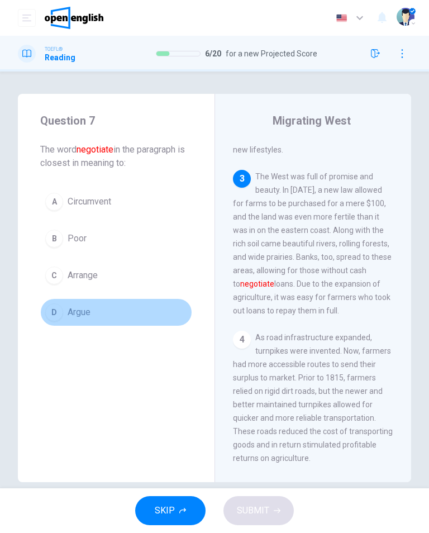
click at [124, 313] on button "D Argue" at bounding box center [116, 312] width 152 height 28
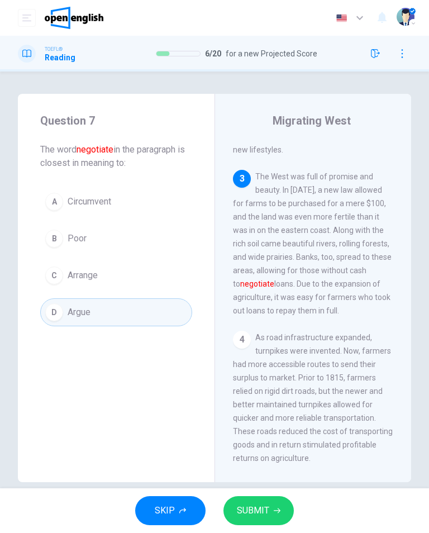
click at [261, 514] on span "SUBMIT" at bounding box center [253, 511] width 32 height 16
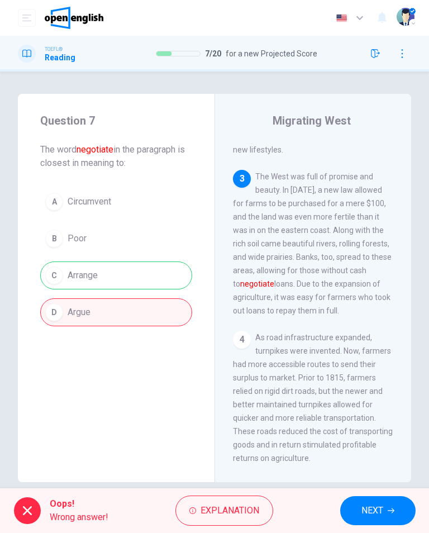
click at [365, 514] on span "NEXT" at bounding box center [372, 511] width 22 height 16
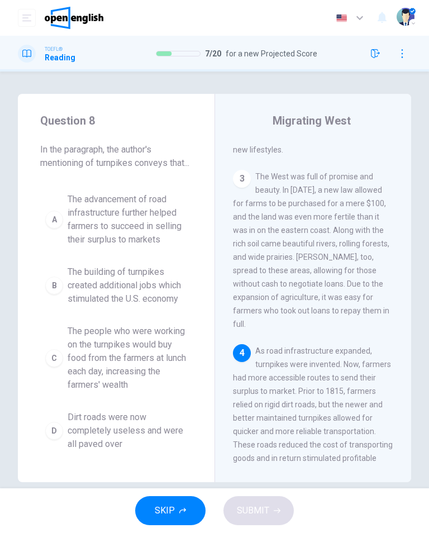
scroll to position [648, 0]
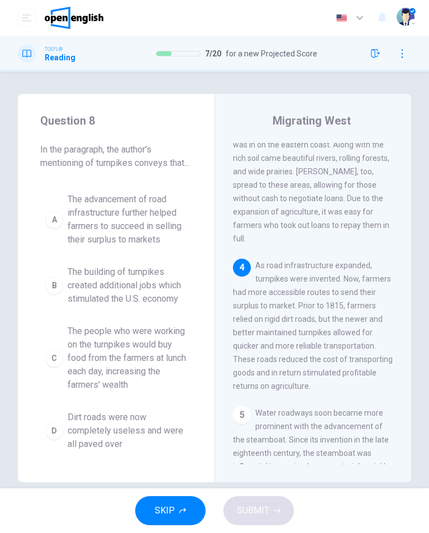
click at [90, 220] on span "The advancement of road infrastructure further helped farmers to succeed in sel…" at bounding box center [128, 220] width 120 height 54
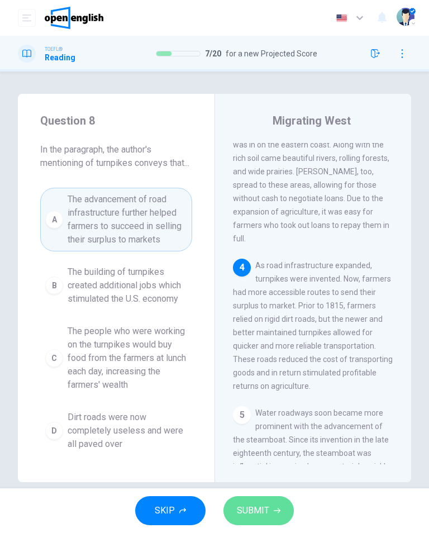
click at [263, 515] on span "SUBMIT" at bounding box center [253, 511] width 32 height 16
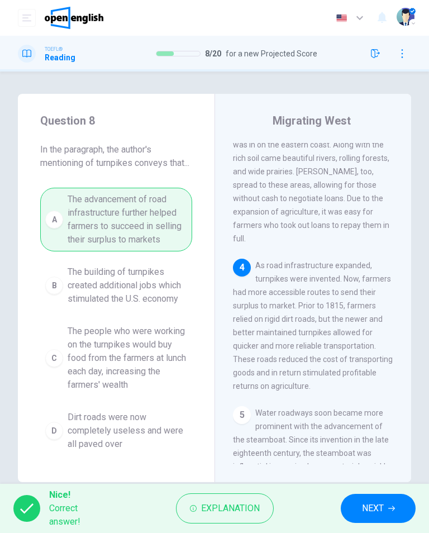
click at [370, 519] on button "NEXT" at bounding box center [378, 508] width 75 height 29
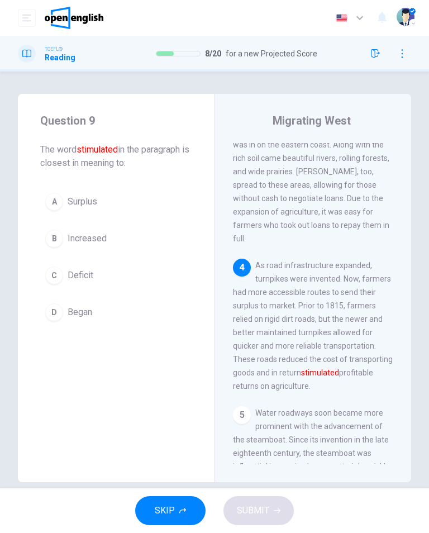
scroll to position [724, 0]
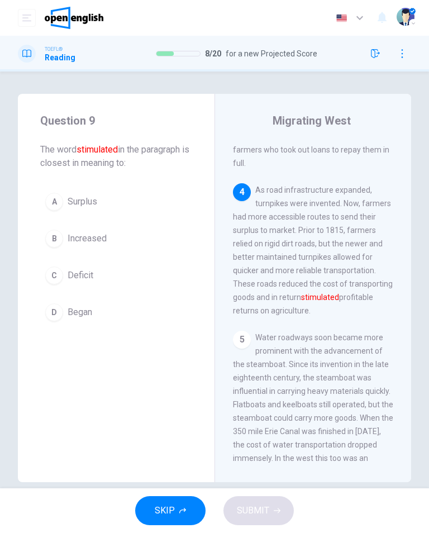
click at [77, 241] on span "Increased" at bounding box center [87, 238] width 39 height 13
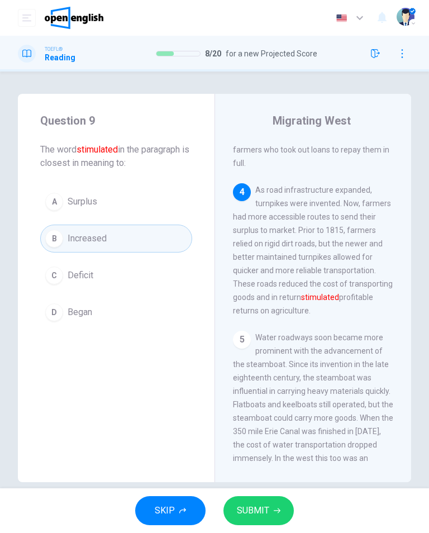
click at [271, 514] on button "SUBMIT" at bounding box center [258, 510] width 70 height 29
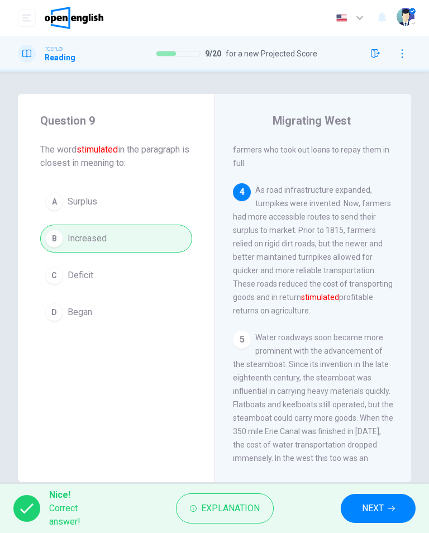
click at [373, 510] on span "NEXT" at bounding box center [373, 508] width 22 height 16
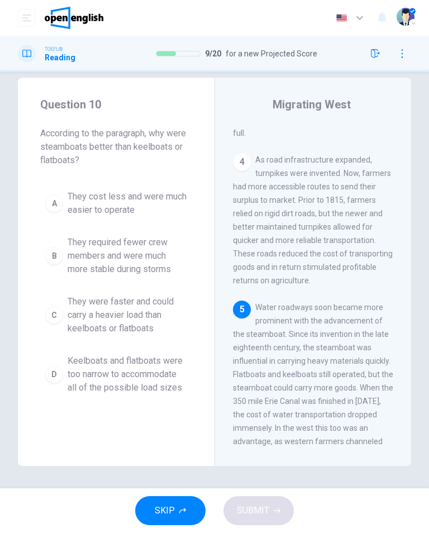
scroll to position [16, 0]
click at [111, 304] on span "They were faster and could carry a heavier load than keelboats or flatboats" at bounding box center [128, 315] width 120 height 40
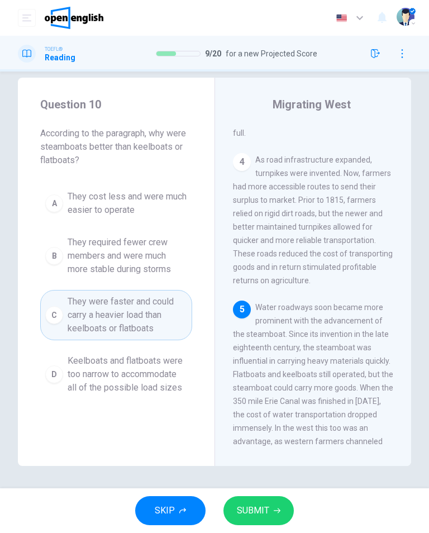
click at [256, 502] on button "SUBMIT" at bounding box center [258, 510] width 70 height 29
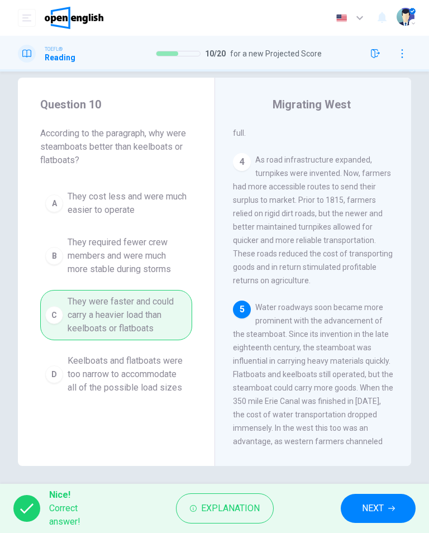
click at [364, 505] on span "NEXT" at bounding box center [373, 508] width 22 height 16
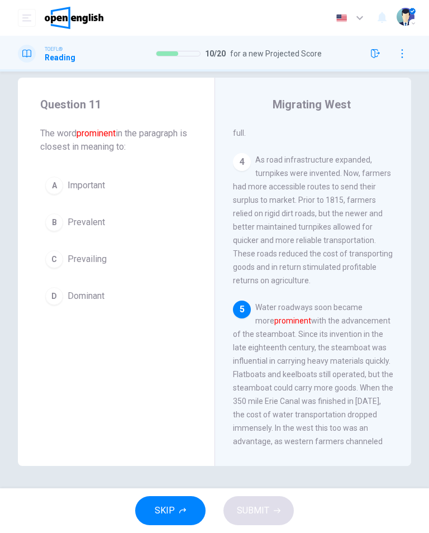
click at [111, 184] on button "A Important" at bounding box center [116, 185] width 152 height 28
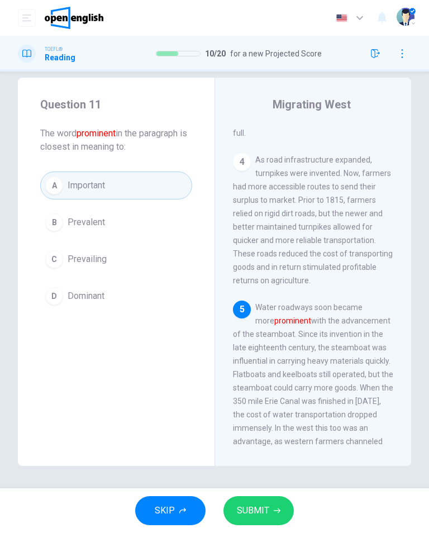
click at [264, 508] on span "SUBMIT" at bounding box center [253, 511] width 32 height 16
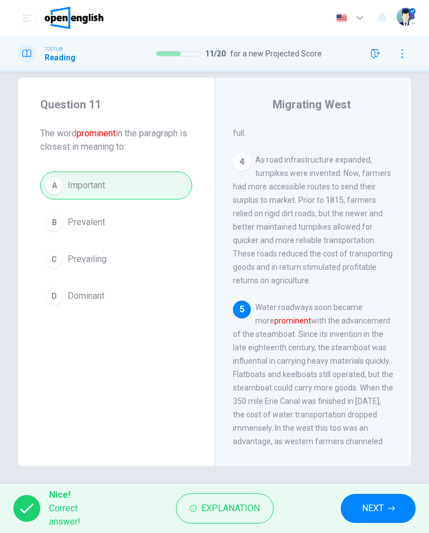
click at [373, 515] on span "NEXT" at bounding box center [373, 508] width 22 height 16
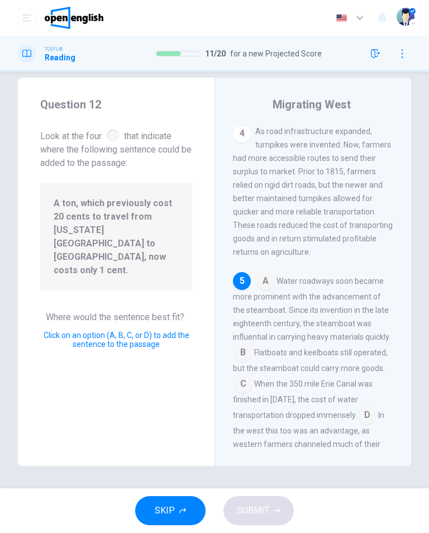
scroll to position [769, 0]
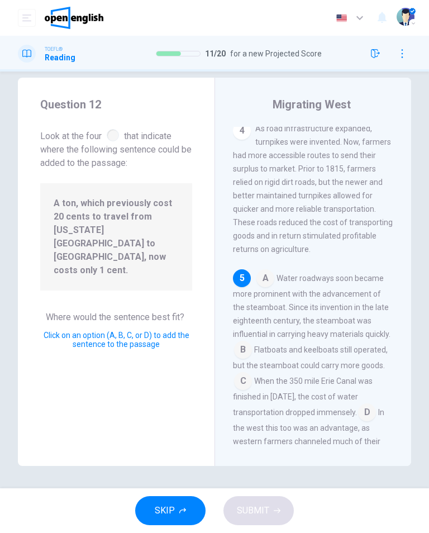
click at [251, 373] on input at bounding box center [243, 382] width 18 height 18
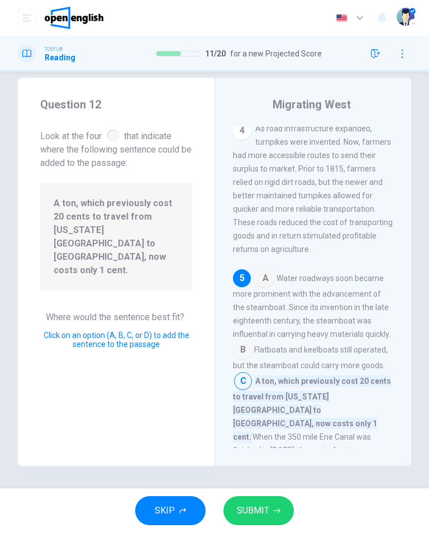
click at [363, 458] on input at bounding box center [367, 467] width 18 height 18
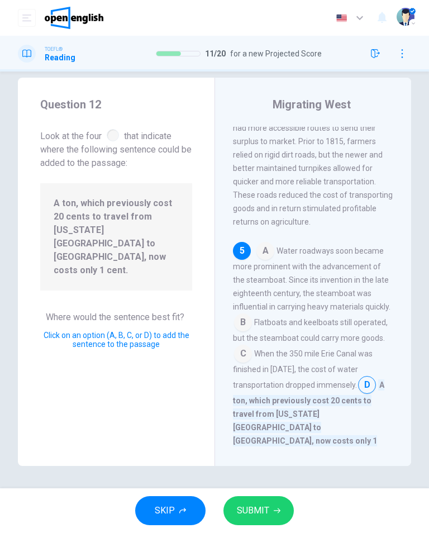
click at [261, 513] on span "SUBMIT" at bounding box center [253, 511] width 32 height 16
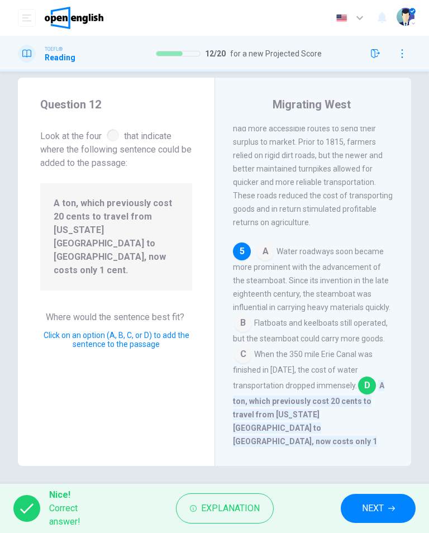
click at [373, 514] on span "NEXT" at bounding box center [373, 508] width 22 height 16
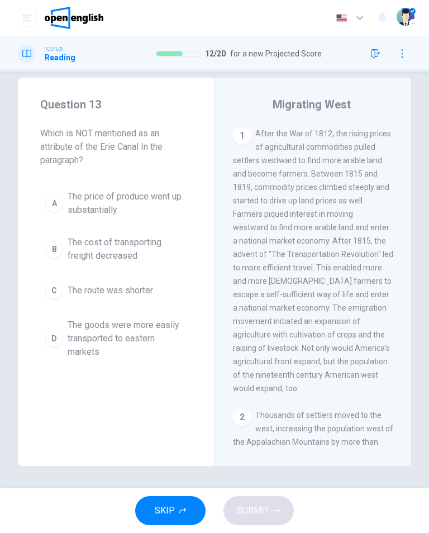
click at [112, 300] on button "C The route was shorter" at bounding box center [116, 290] width 152 height 28
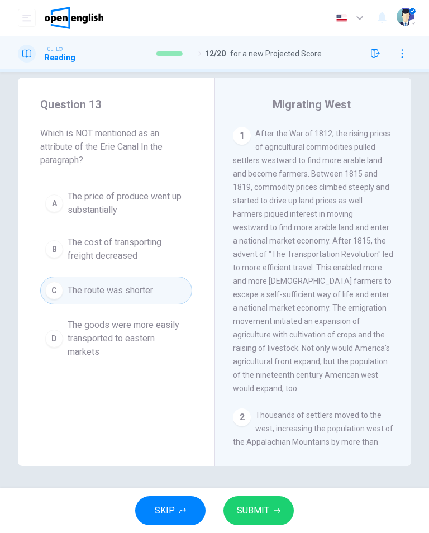
click at [254, 507] on span "SUBMIT" at bounding box center [253, 511] width 32 height 16
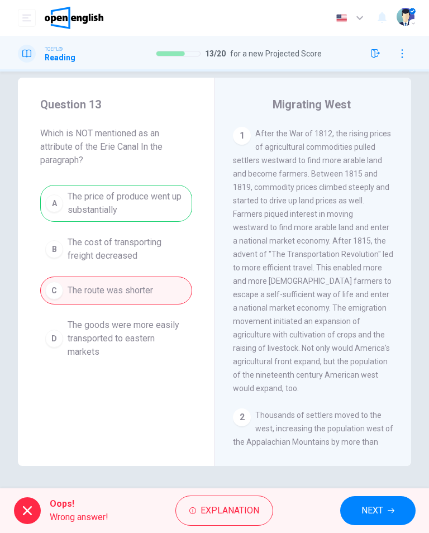
click at [368, 516] on span "NEXT" at bounding box center [372, 511] width 22 height 16
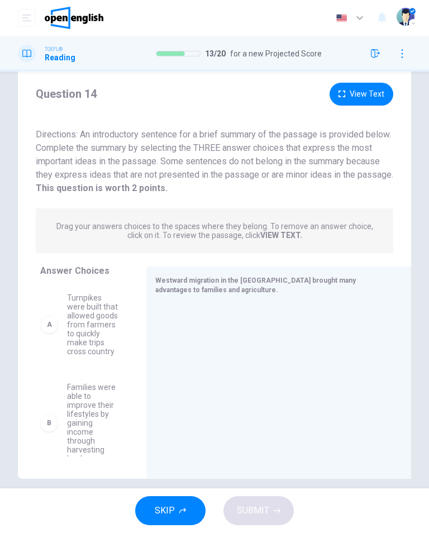
scroll to position [28, 0]
click at [332, 327] on div at bounding box center [274, 379] width 238 height 150
click at [270, 287] on div "Westward migration in the United States brought many advantages to families and…" at bounding box center [271, 285] width 233 height 19
click at [242, 290] on div "Westward migration in the United States brought many advantages to families and…" at bounding box center [271, 285] width 233 height 19
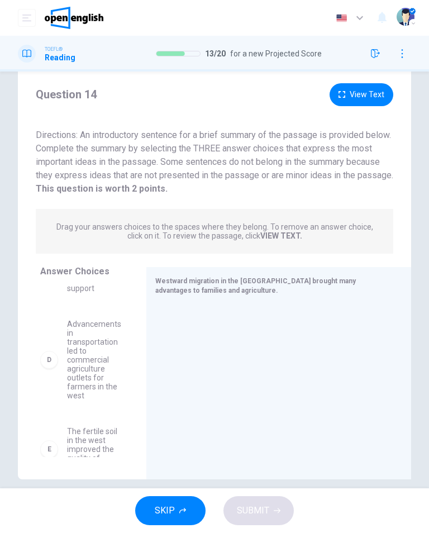
scroll to position [257, 0]
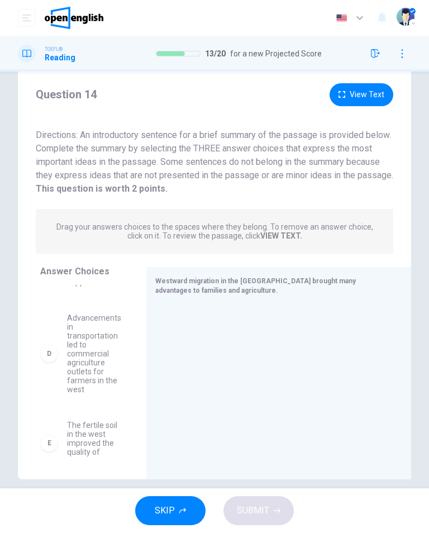
click at [45, 362] on div "D" at bounding box center [49, 354] width 18 height 18
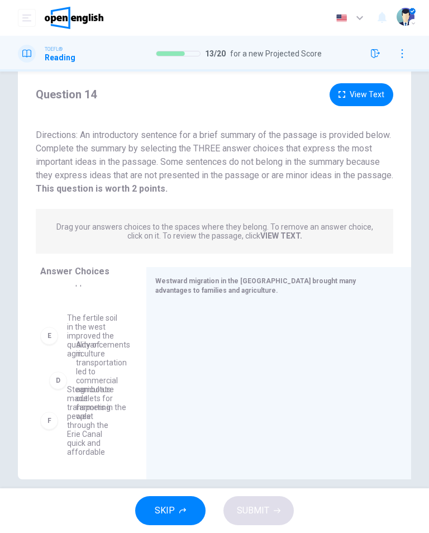
click at [203, 368] on div at bounding box center [274, 379] width 238 height 150
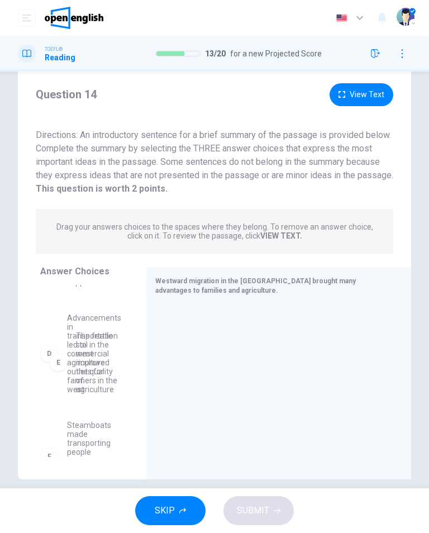
click at [89, 375] on div "A Turnpikes were built that allowed goods from farmers to quickly make trips cr…" at bounding box center [88, 371] width 97 height 172
click at [88, 354] on span "Advancements in transportation led to commercial agriculture outlets for farmer…" at bounding box center [94, 353] width 54 height 80
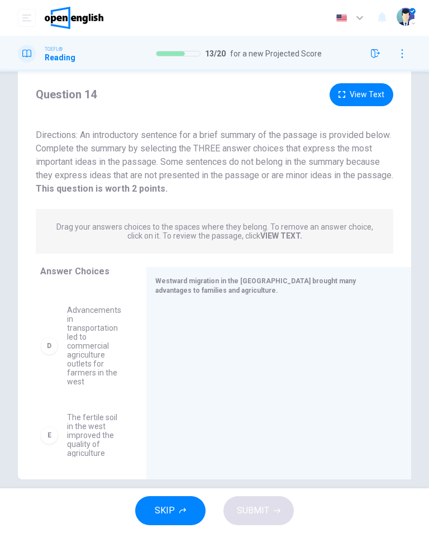
scroll to position [265, 0]
click at [97, 374] on span "Advancements in transportation led to commercial agriculture outlets for farmer…" at bounding box center [94, 346] width 54 height 80
click at [73, 361] on span "Advancements in transportation led to commercial agriculture outlets for farmer…" at bounding box center [94, 346] width 54 height 80
click at [54, 355] on div "D" at bounding box center [49, 346] width 18 height 18
click at [85, 381] on span "Advancements in transportation led to commercial agriculture outlets for farmer…" at bounding box center [94, 346] width 54 height 80
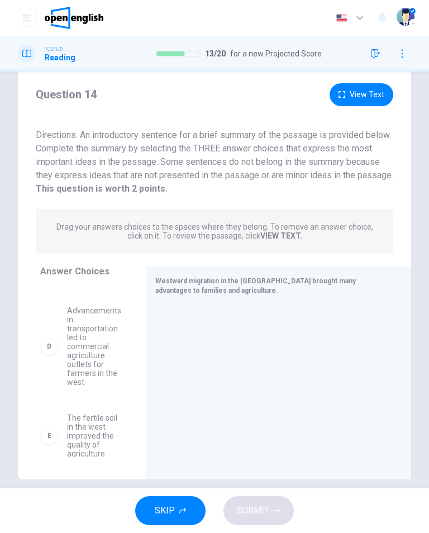
click at [97, 387] on span "Advancements in transportation led to commercial agriculture outlets for farmer…" at bounding box center [94, 346] width 54 height 80
click at [89, 387] on span "Advancements in transportation led to commercial agriculture outlets for farmer…" at bounding box center [94, 346] width 54 height 80
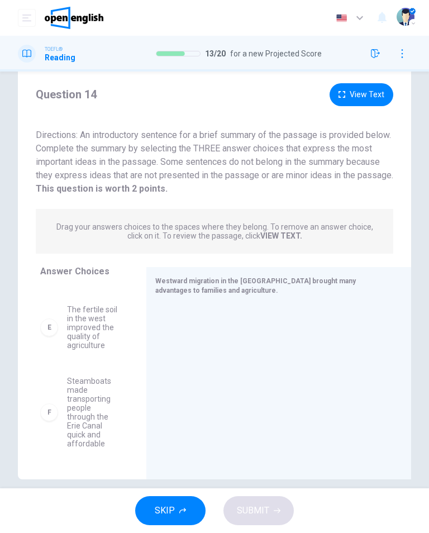
scroll to position [382, 0]
click at [263, 240] on div "Drag your answers choices to the spaces where they belong. To remove an answer …" at bounding box center [214, 231] width 357 height 45
click at [350, 101] on button "View Text" at bounding box center [362, 94] width 64 height 23
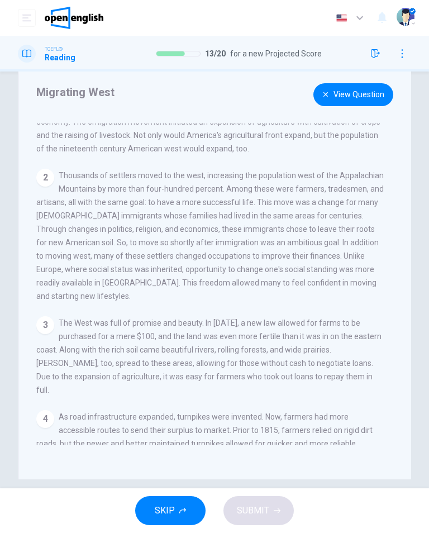
scroll to position [111, 0]
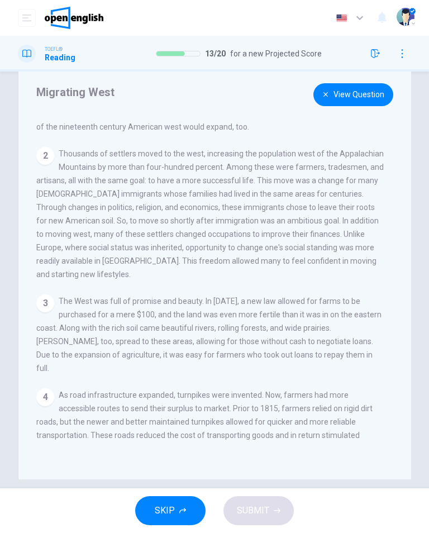
click at [47, 294] on div "3" at bounding box center [45, 303] width 18 height 18
click at [325, 92] on icon "button" at bounding box center [325, 94] width 7 height 7
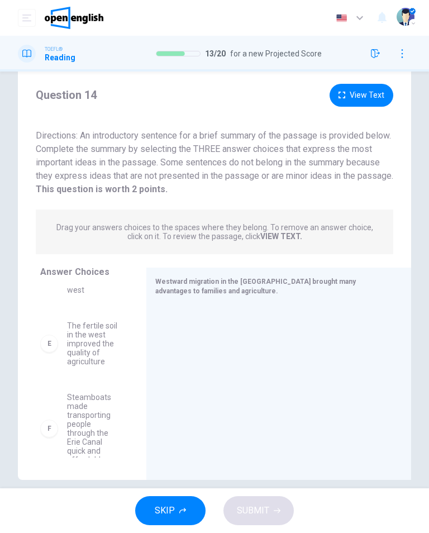
scroll to position [360, 0]
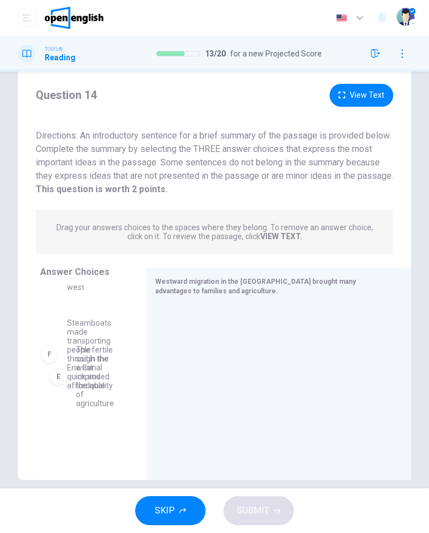
click at [90, 389] on span "Steamboats made transporting people through the Erie Canal quick and affordable" at bounding box center [93, 353] width 53 height 71
click at [215, 330] on div at bounding box center [274, 379] width 238 height 150
click at [316, 325] on div at bounding box center [274, 379] width 238 height 150
click at [79, 369] on span "Steamboats made transporting people through the Erie Canal quick and affordable" at bounding box center [93, 353] width 53 height 71
click at [69, 380] on div "A Turnpikes were built that allowed goods from farmers to quickly make trips cr…" at bounding box center [88, 371] width 97 height 172
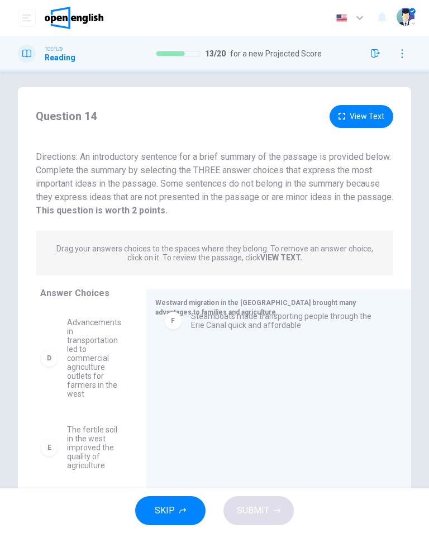
scroll to position [5, 0]
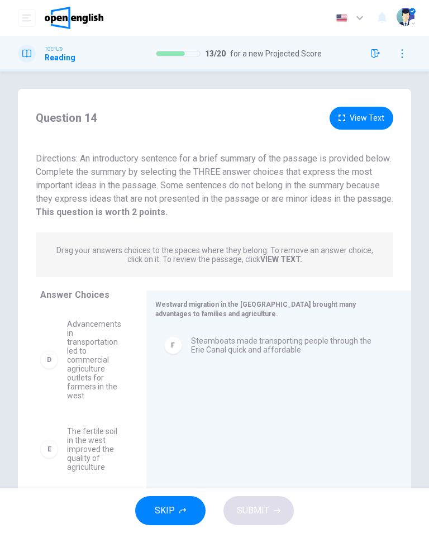
click at [99, 452] on span "The fertile soil in the west improved the quality of agriculture" at bounding box center [93, 449] width 53 height 45
click at [90, 368] on span "Advancements in transportation led to commercial agriculture outlets for farmer…" at bounding box center [94, 359] width 54 height 80
click at [52, 361] on div "D" at bounding box center [49, 360] width 18 height 18
click at [47, 361] on div "D" at bounding box center [49, 360] width 18 height 18
click at [343, 433] on div "F Steamboats made transporting people through the Erie Canal quick and affordab…" at bounding box center [274, 402] width 238 height 150
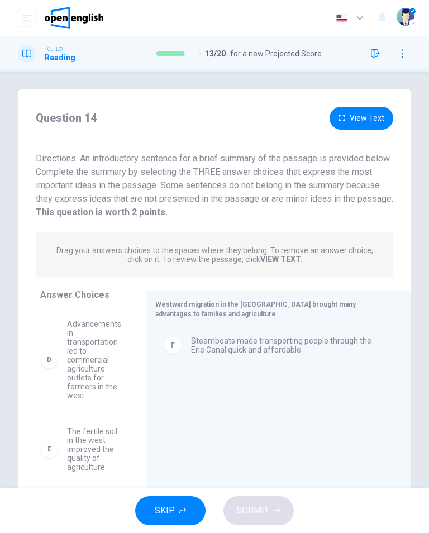
click at [44, 363] on div "D" at bounding box center [49, 360] width 18 height 18
click at [51, 361] on div "D" at bounding box center [49, 360] width 18 height 18
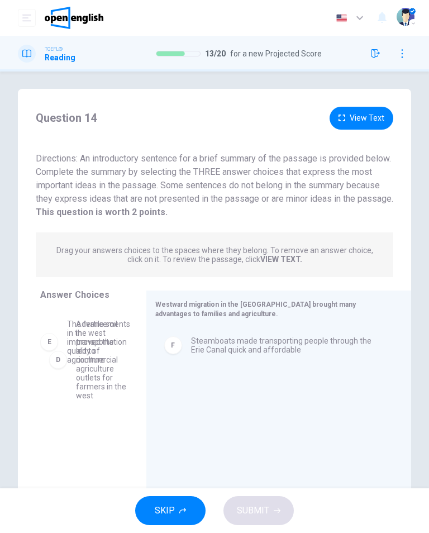
click at [86, 371] on div "A Turnpikes were built that allowed goods from farmers to quickly make trips cr…" at bounding box center [88, 394] width 97 height 172
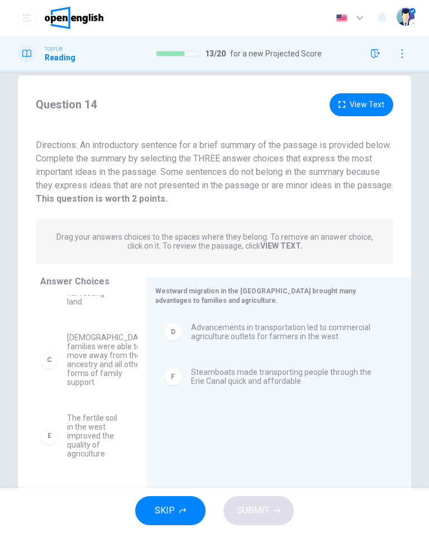
scroll to position [17, 0]
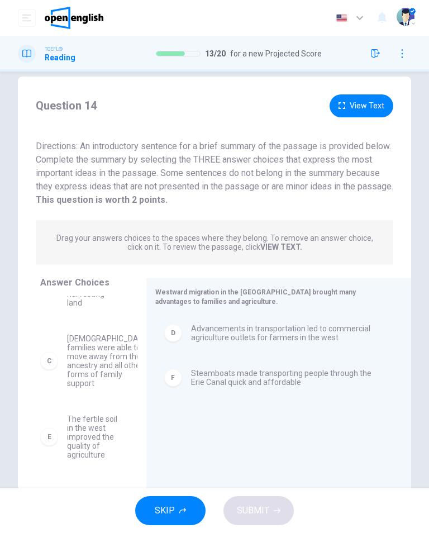
click at [47, 352] on div "C" at bounding box center [49, 361] width 18 height 18
click at [56, 352] on div "C" at bounding box center [49, 361] width 18 height 18
click at [46, 352] on div "C" at bounding box center [49, 361] width 18 height 18
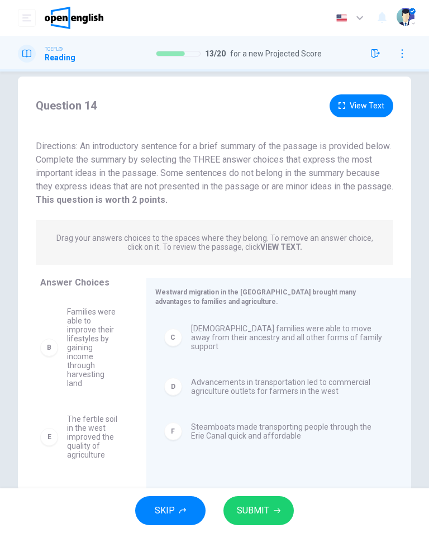
scroll to position [87, 0]
click at [294, 386] on div "D Advancements in transportation led to commercial agriculture outlets for farm…" at bounding box center [274, 387] width 238 height 36
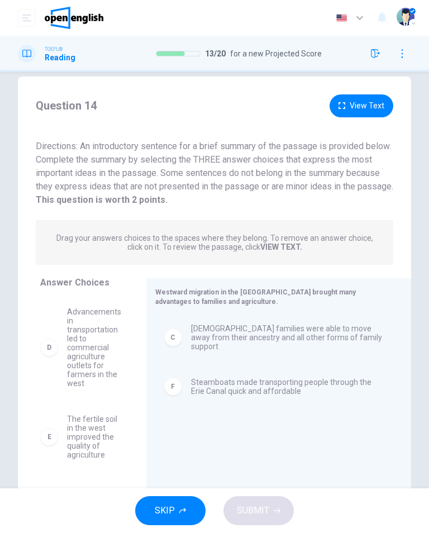
scroll to position [194, 0]
click at [53, 440] on div "E" at bounding box center [49, 437] width 18 height 18
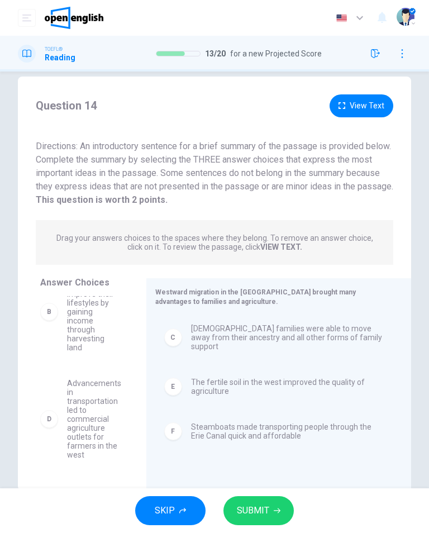
scroll to position [123, 0]
click at [263, 522] on button "SUBMIT" at bounding box center [258, 510] width 70 height 29
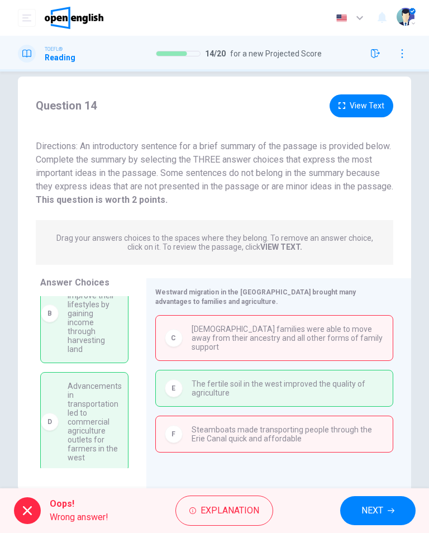
click at [373, 513] on span "NEXT" at bounding box center [372, 511] width 22 height 16
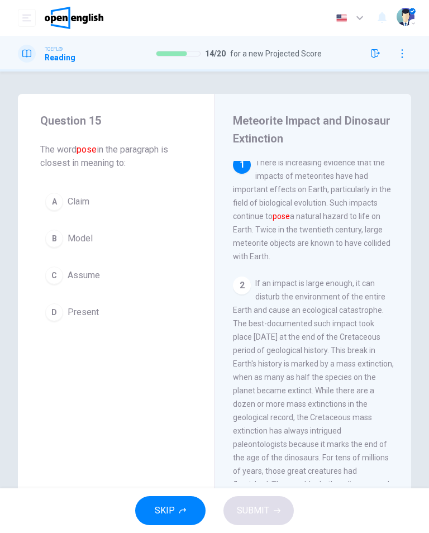
scroll to position [7, 0]
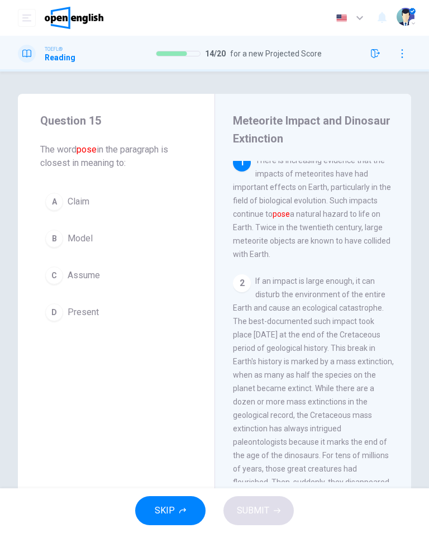
click at [76, 241] on span "Model" at bounding box center [80, 238] width 25 height 13
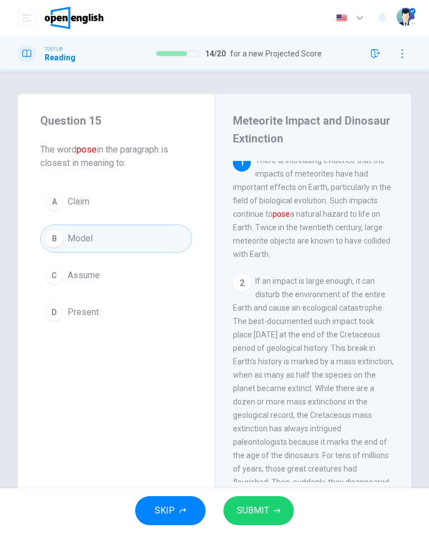
click at [260, 513] on span "SUBMIT" at bounding box center [253, 511] width 32 height 16
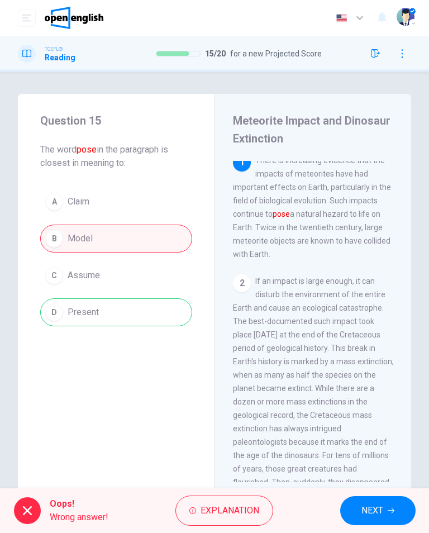
click at [393, 516] on button "NEXT" at bounding box center [377, 510] width 75 height 29
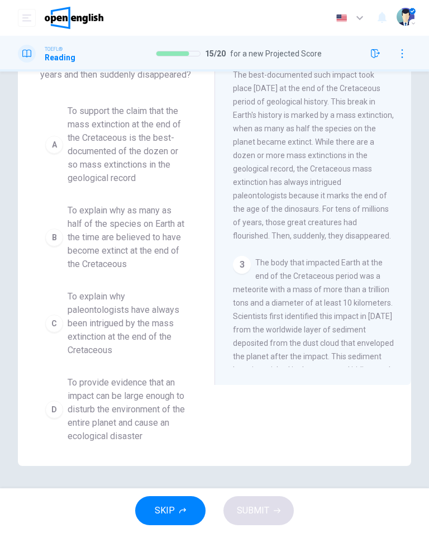
scroll to position [115, 0]
click at [113, 139] on span "To support the claim that the mass extinction at the end of the Cretaceous is t…" at bounding box center [128, 144] width 120 height 80
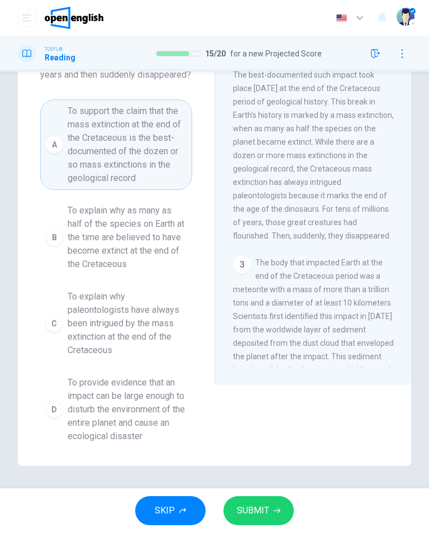
click at [272, 518] on button "SUBMIT" at bounding box center [258, 510] width 70 height 29
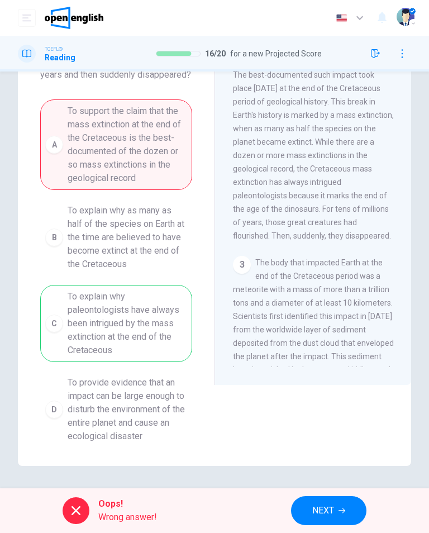
click at [333, 509] on span "NEXT" at bounding box center [323, 511] width 22 height 16
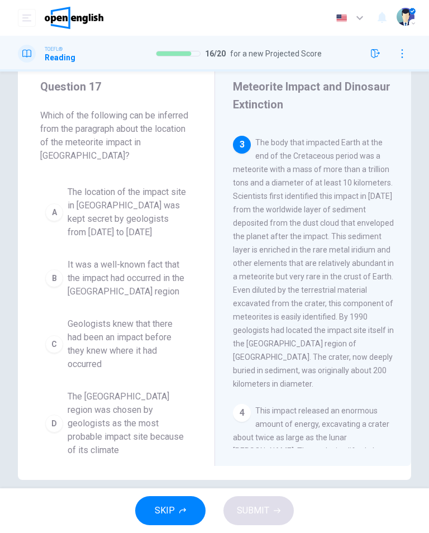
scroll to position [325, 0]
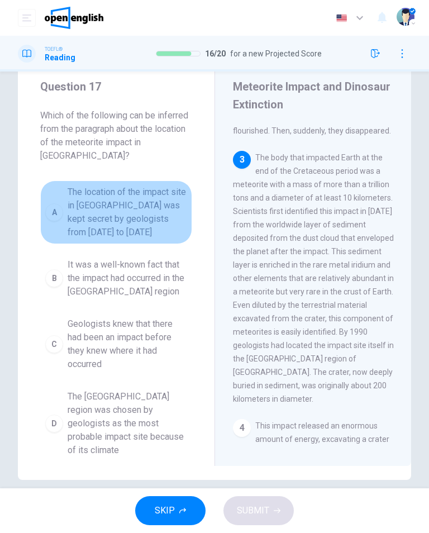
click at [101, 198] on span "The location of the impact site in Mexico was kept secret by geologists from 19…" at bounding box center [128, 212] width 120 height 54
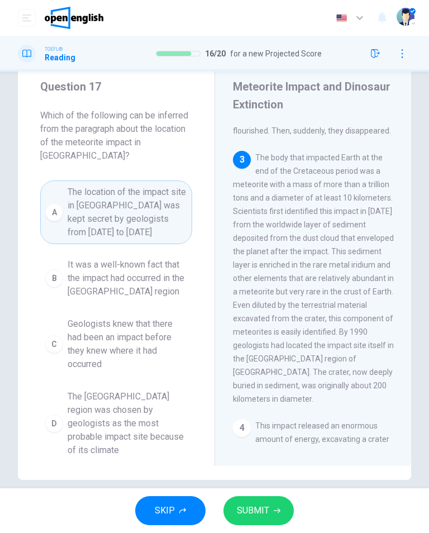
click at [260, 513] on span "SUBMIT" at bounding box center [253, 511] width 32 height 16
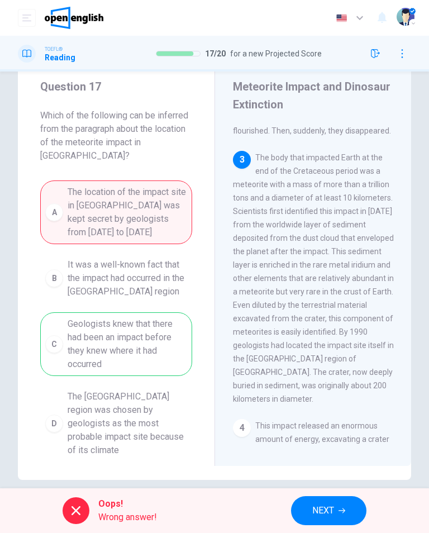
click at [331, 524] on button "NEXT" at bounding box center [328, 510] width 75 height 29
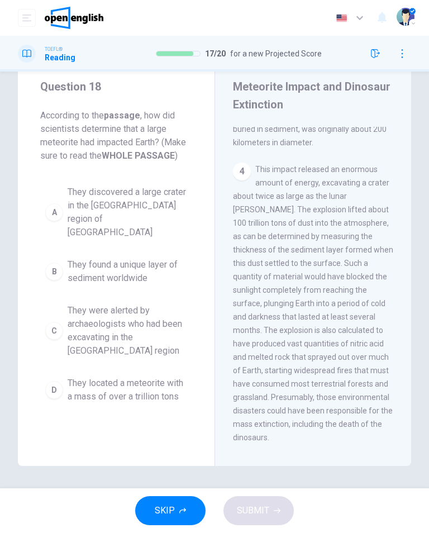
scroll to position [583, 0]
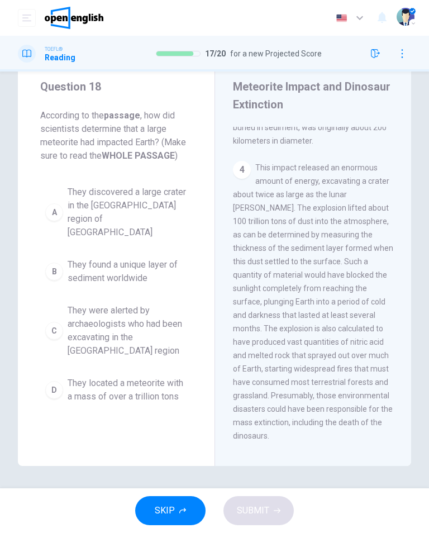
click at [133, 205] on span "They discovered a large crater in the Yucatán region of Mexico" at bounding box center [128, 212] width 120 height 54
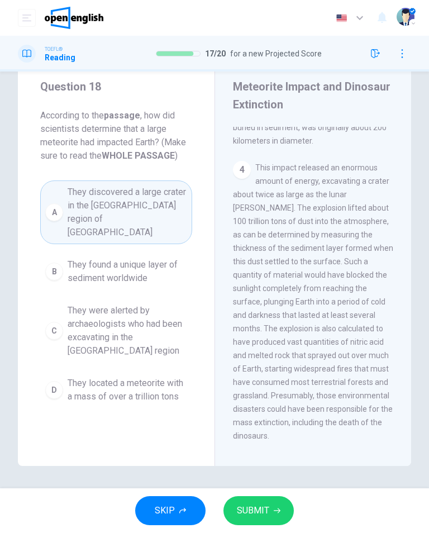
click at [263, 509] on span "SUBMIT" at bounding box center [253, 511] width 32 height 16
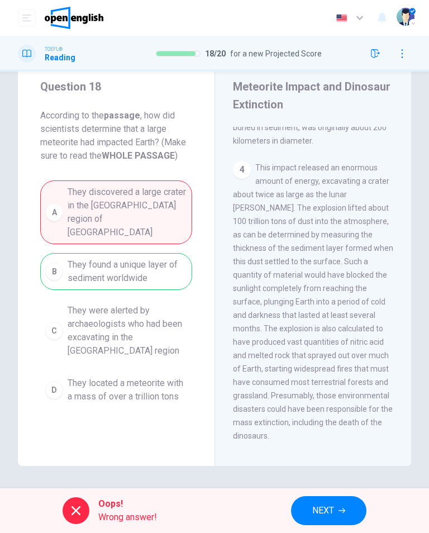
click at [318, 511] on span "NEXT" at bounding box center [323, 511] width 22 height 16
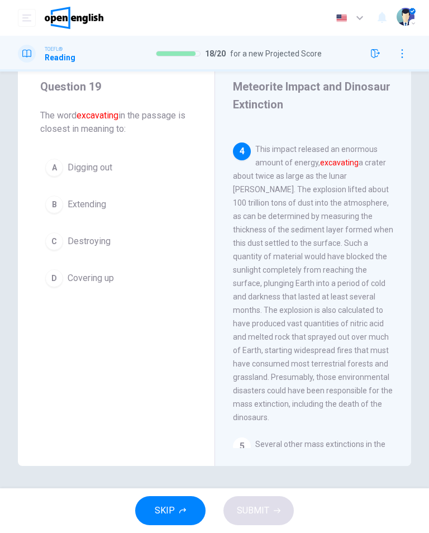
scroll to position [603, 0]
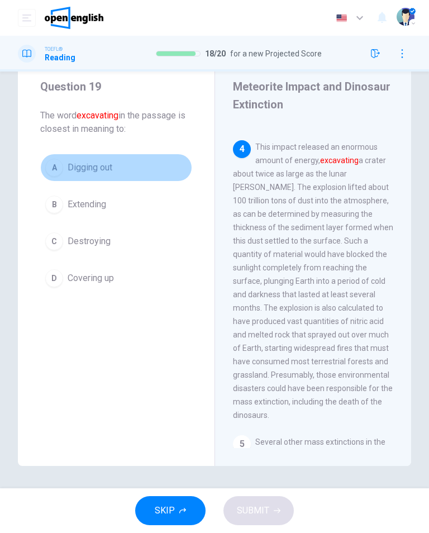
click at [100, 168] on span "Digging out" at bounding box center [90, 167] width 45 height 13
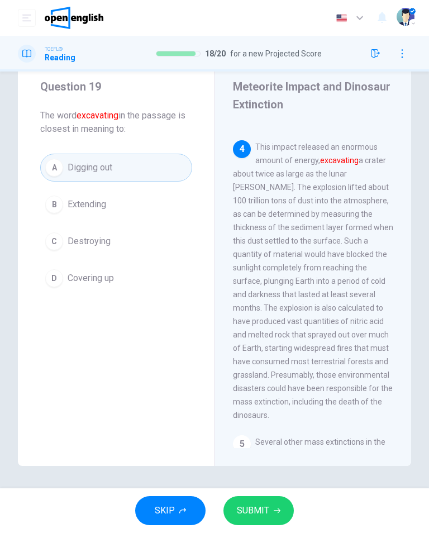
click at [270, 508] on button "SUBMIT" at bounding box center [258, 510] width 70 height 29
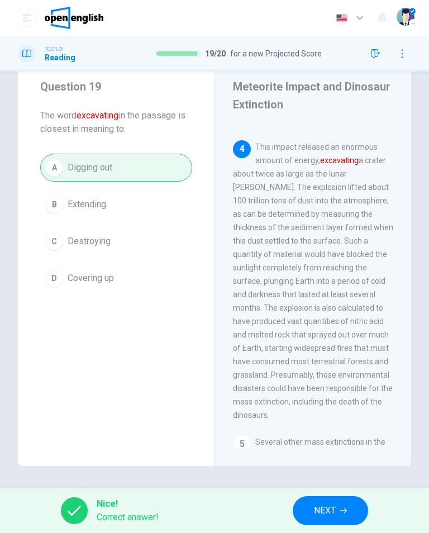
click at [322, 516] on span "NEXT" at bounding box center [325, 511] width 22 height 16
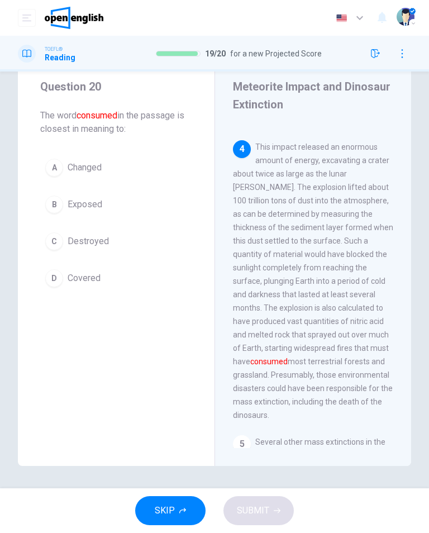
click at [74, 240] on span "Destroyed" at bounding box center [88, 241] width 41 height 13
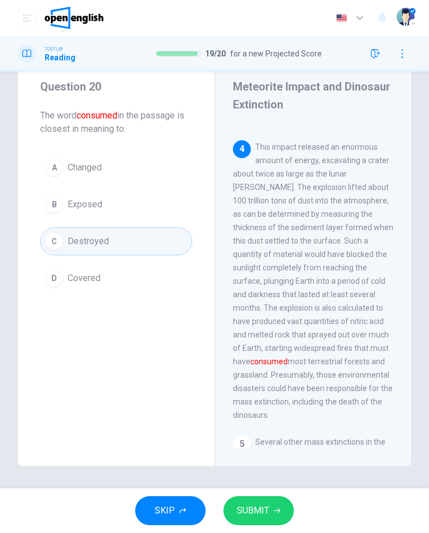
click at [270, 511] on button "SUBMIT" at bounding box center [258, 510] width 70 height 29
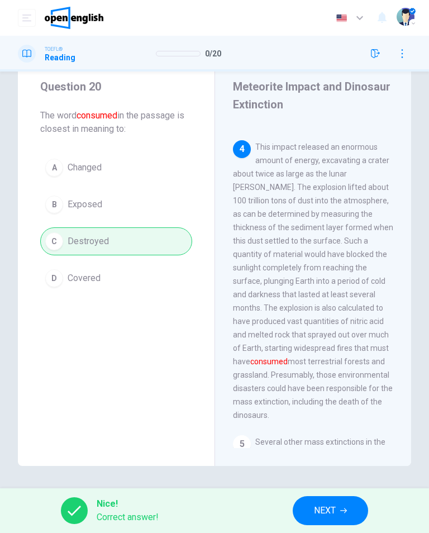
scroll to position [0, 0]
